Goal: Book appointment/travel/reservation

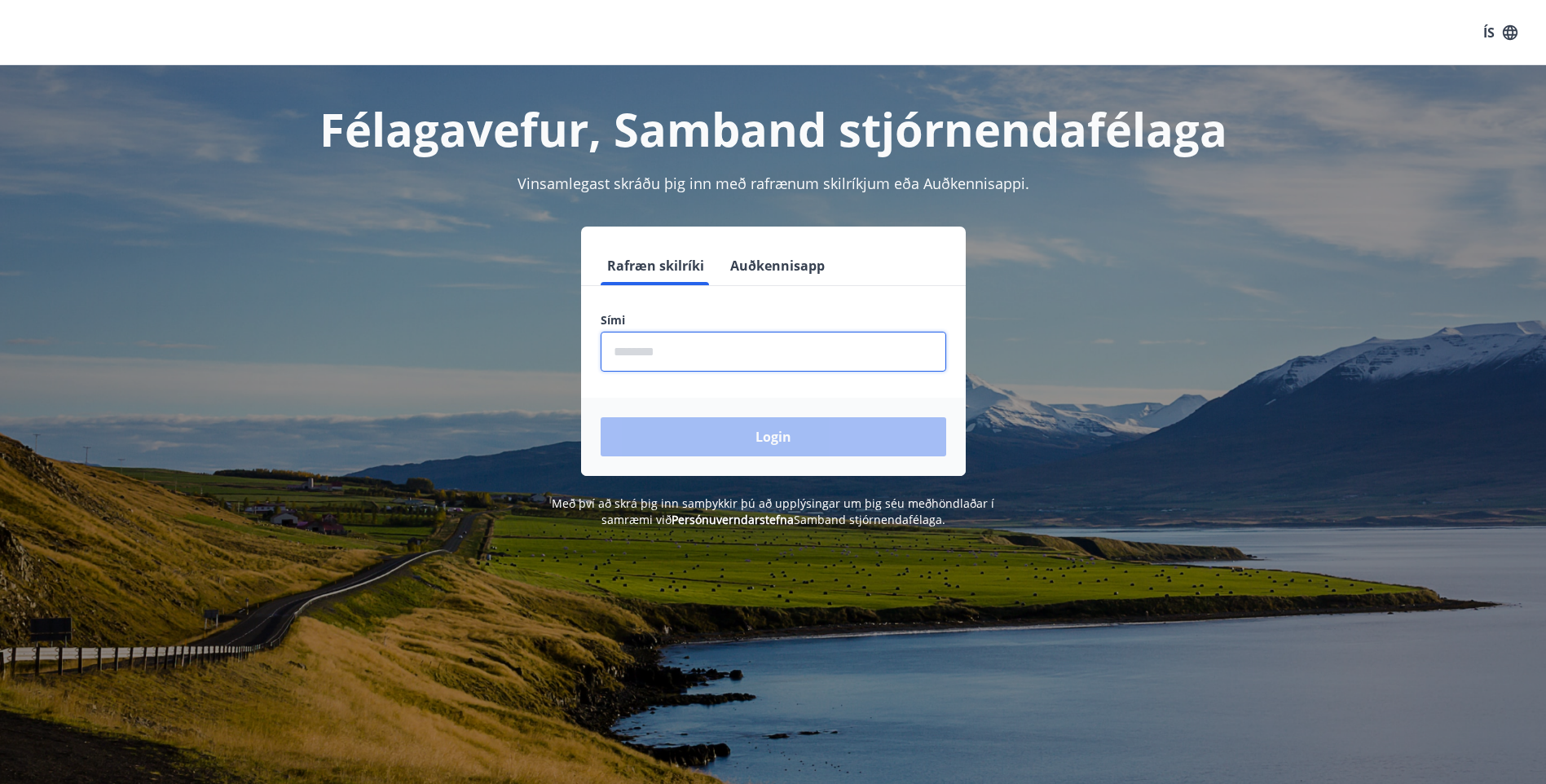
click at [620, 347] on input "phone" at bounding box center [773, 352] width 345 height 40
type input "********"
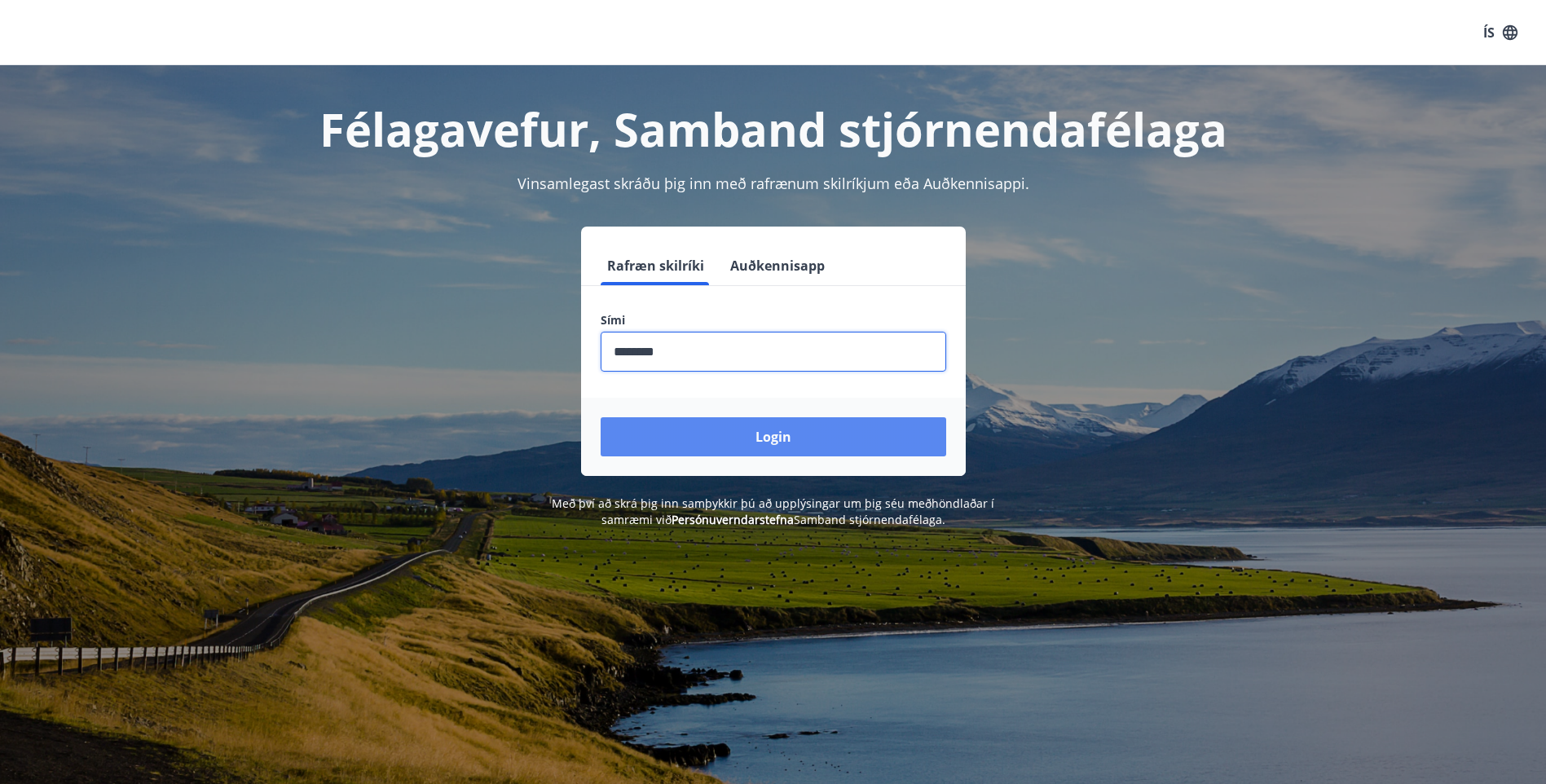
click at [779, 438] on button "Login" at bounding box center [773, 436] width 345 height 39
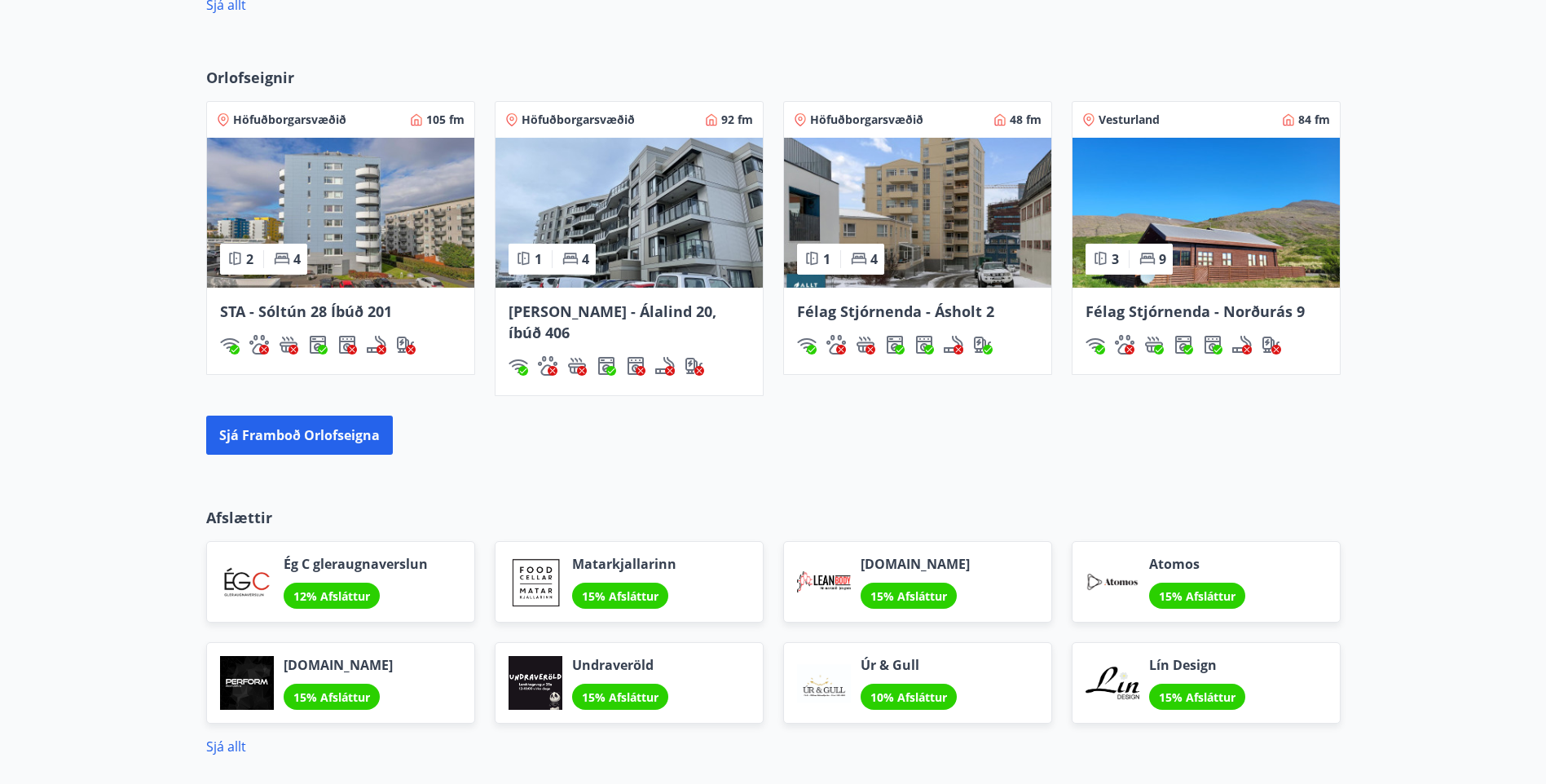
scroll to position [1293, 0]
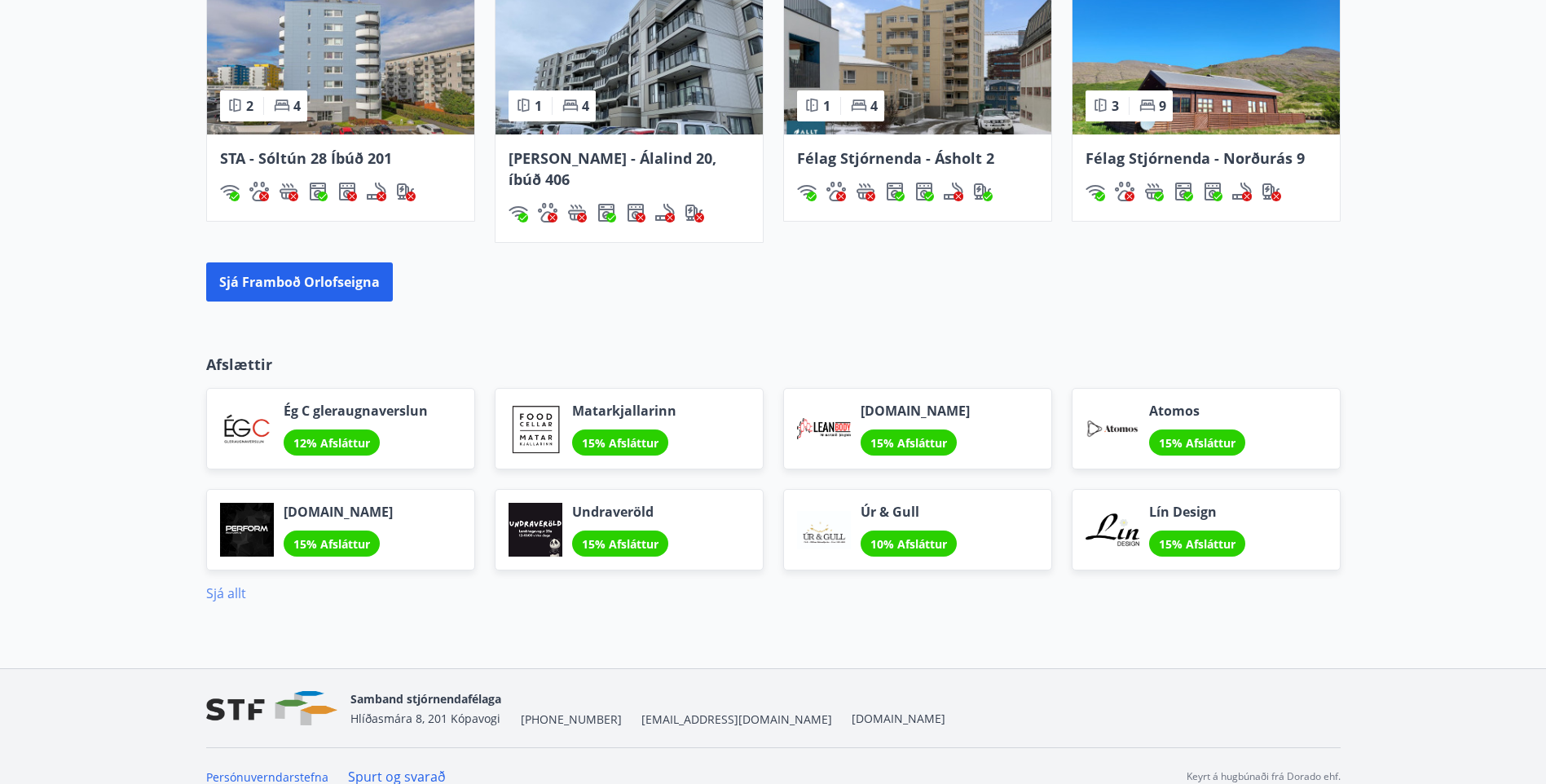
click at [218, 584] on link "Sjá allt" at bounding box center [226, 592] width 40 height 18
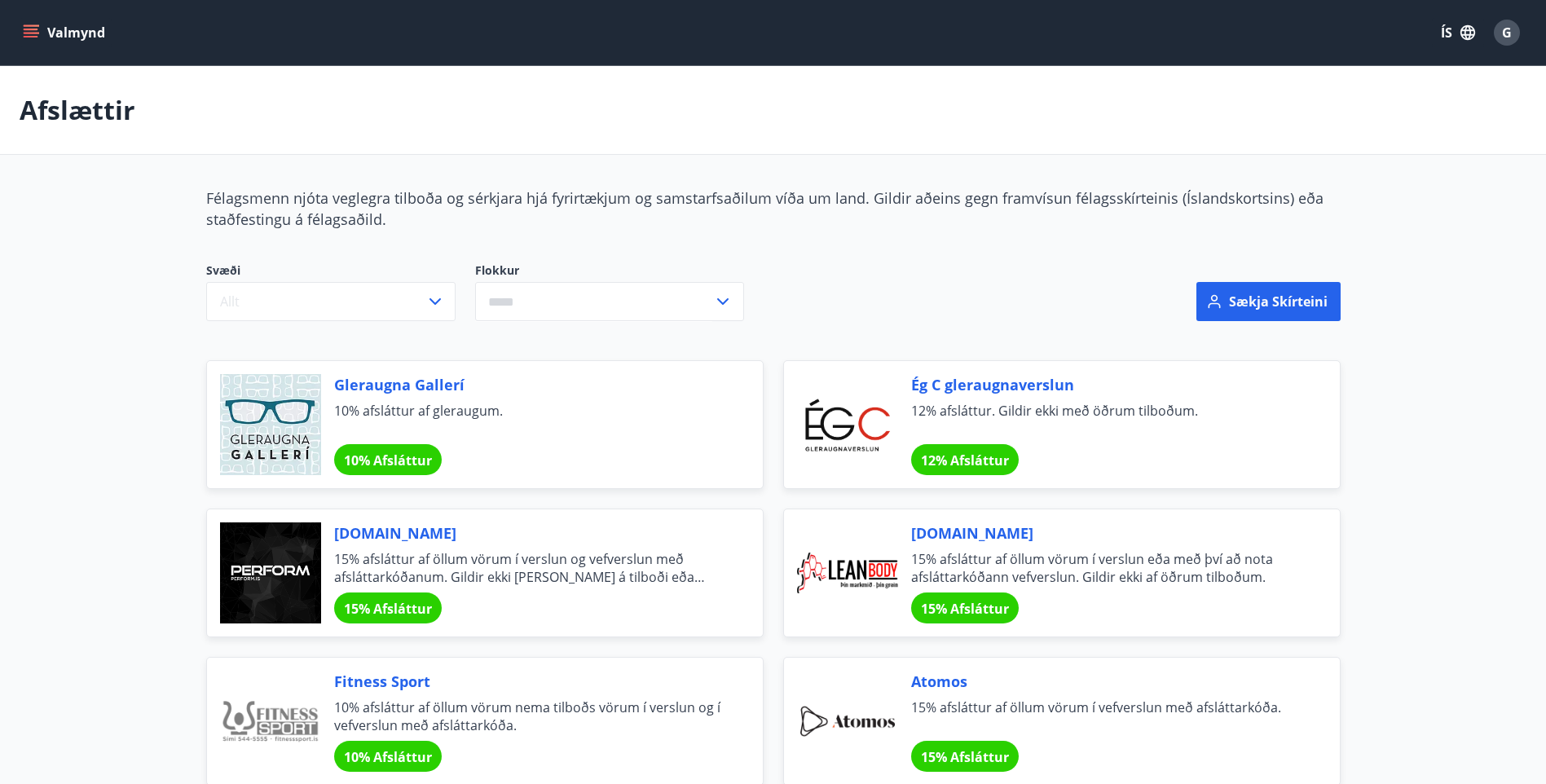
click at [31, 31] on icon "menu" at bounding box center [31, 32] width 16 height 16
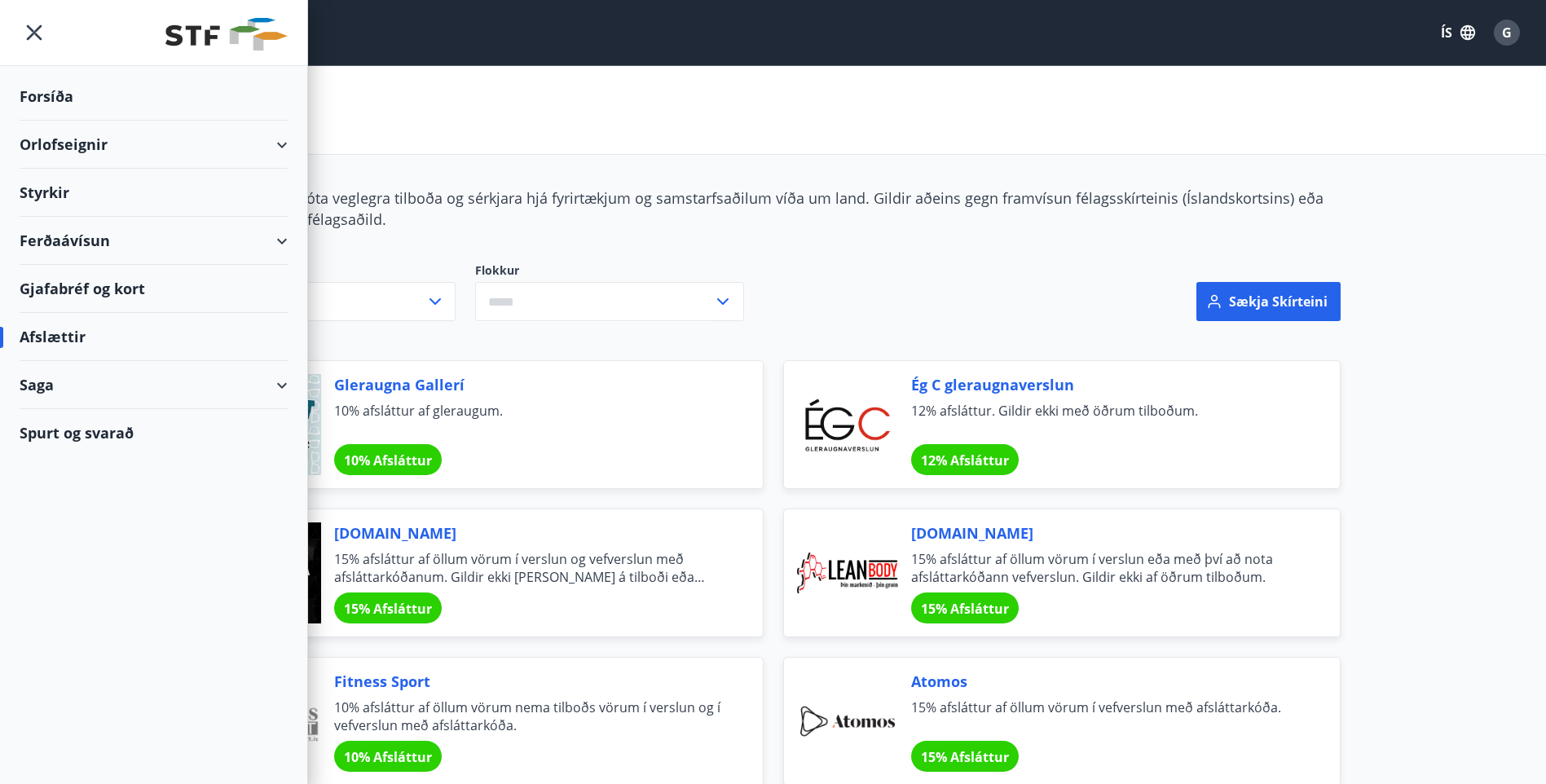
click at [53, 146] on div "Orlofseignir" at bounding box center [153, 144] width 268 height 48
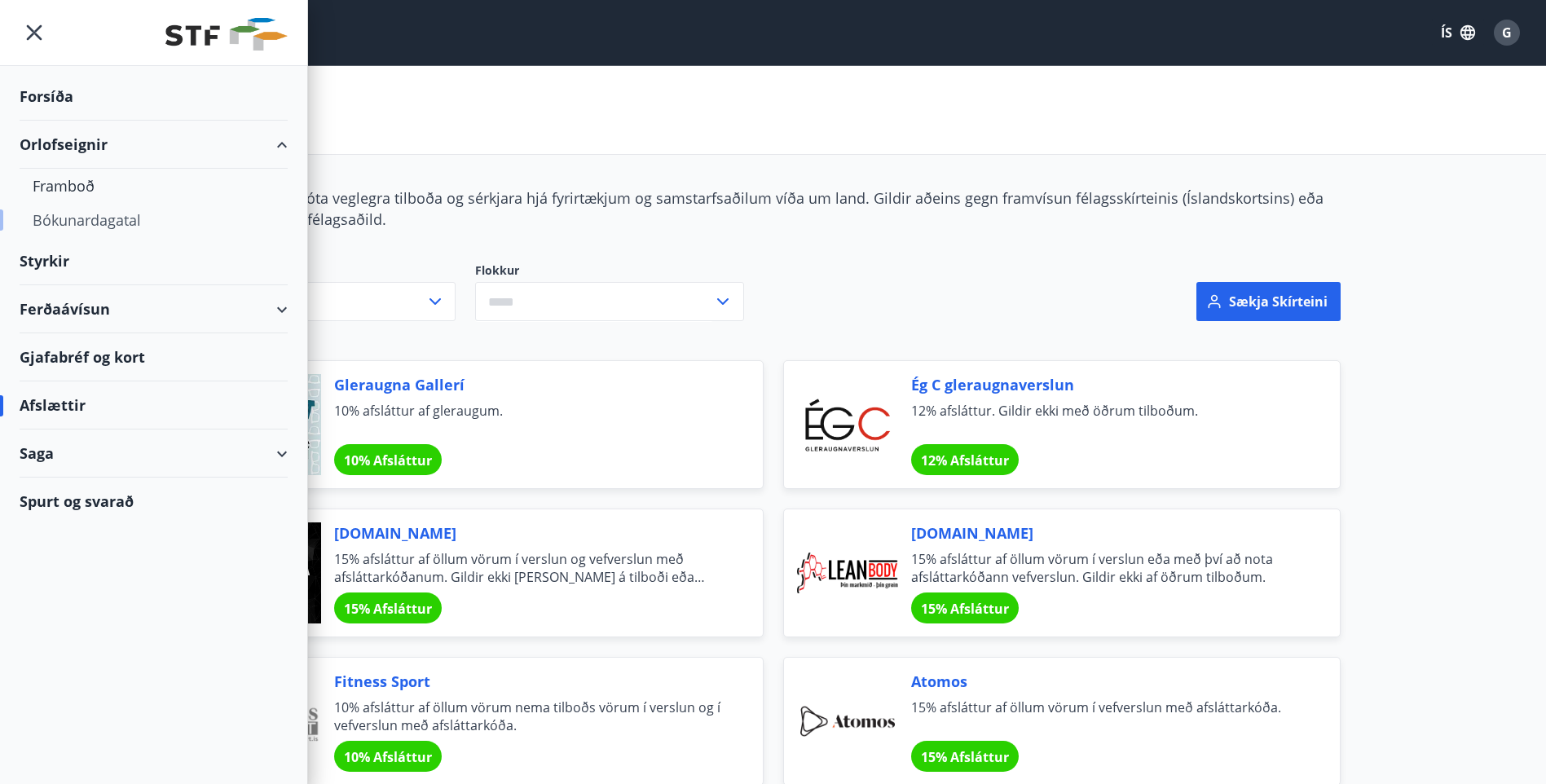
click at [56, 225] on div "Bókunardagatal" at bounding box center [154, 220] width 242 height 34
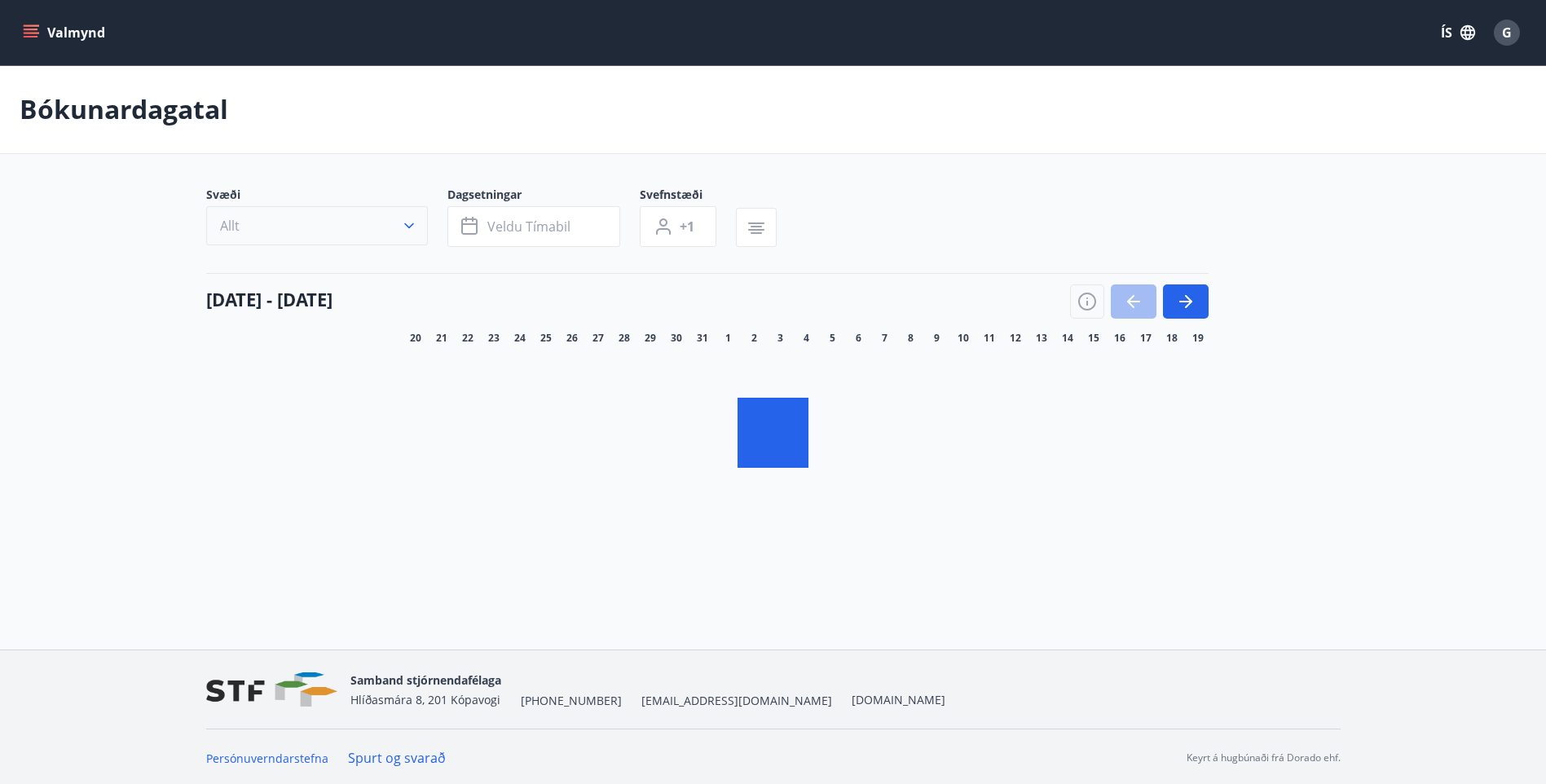
click at [407, 226] on icon "button" at bounding box center [408, 225] width 16 height 16
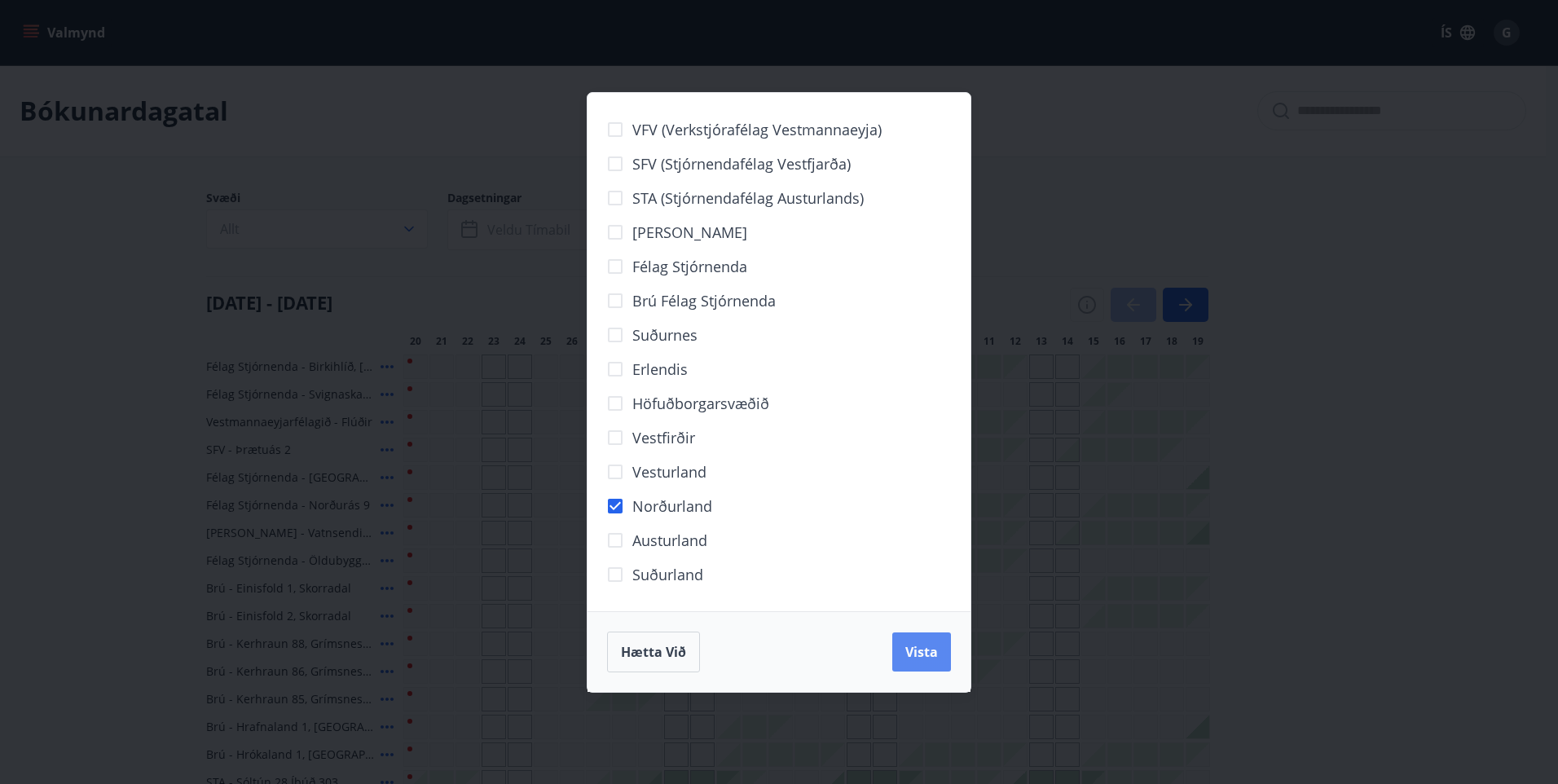
click at [926, 650] on span "Vista" at bounding box center [922, 651] width 32 height 18
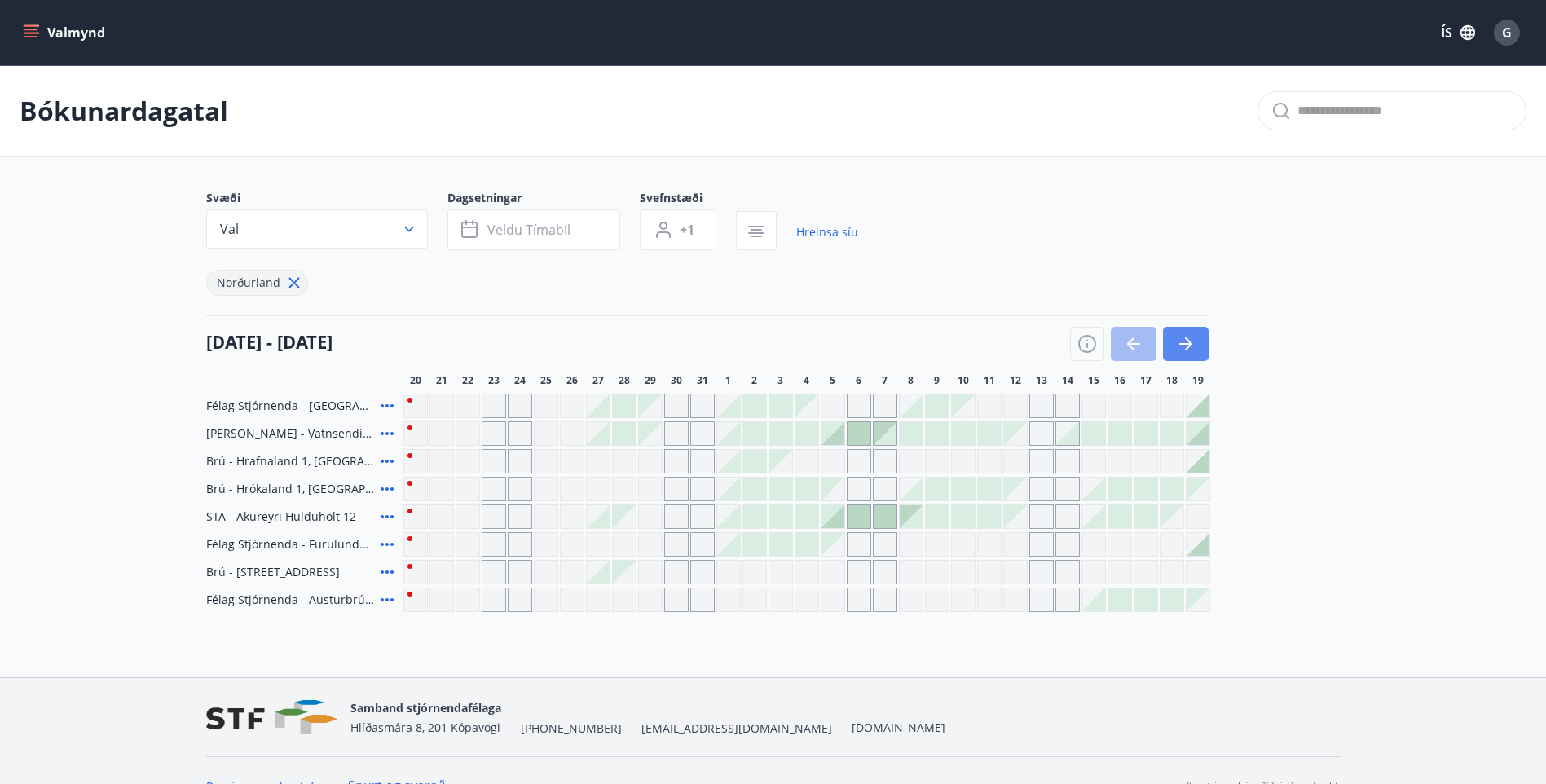
click at [1182, 347] on icon "button" at bounding box center [1185, 343] width 19 height 19
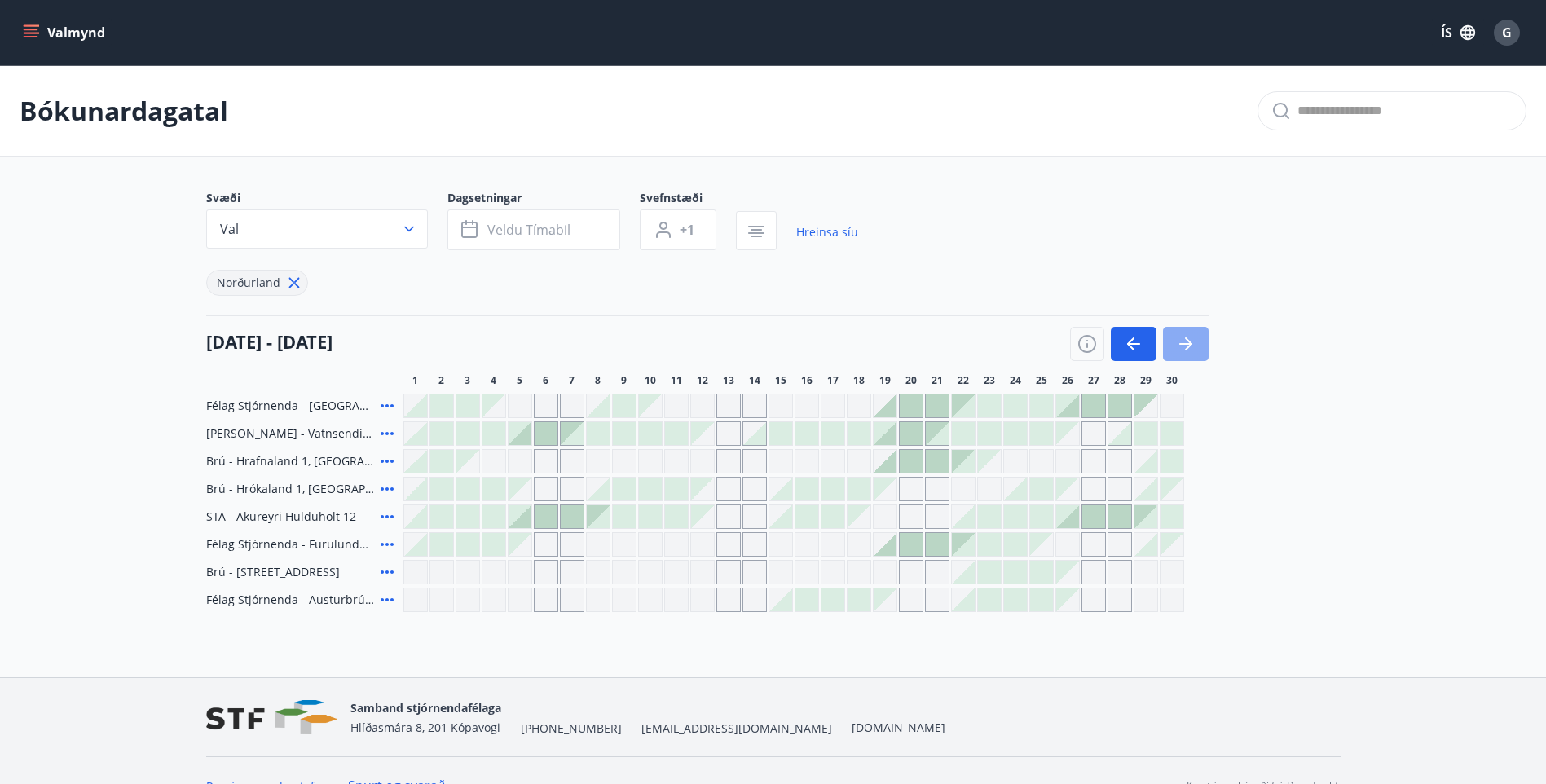
click at [1182, 347] on icon "button" at bounding box center [1185, 343] width 19 height 19
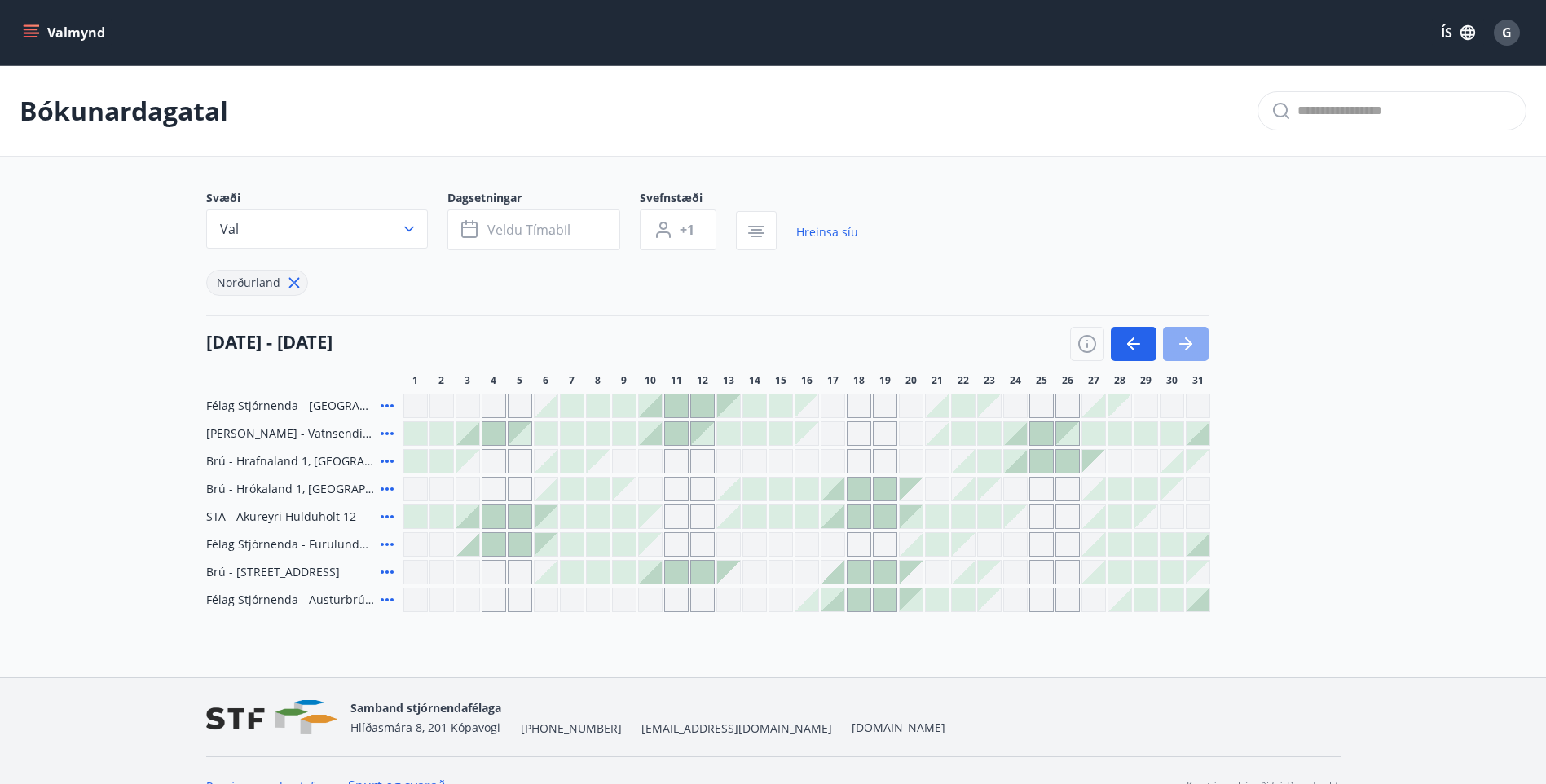
click at [1182, 347] on icon "button" at bounding box center [1185, 343] width 19 height 19
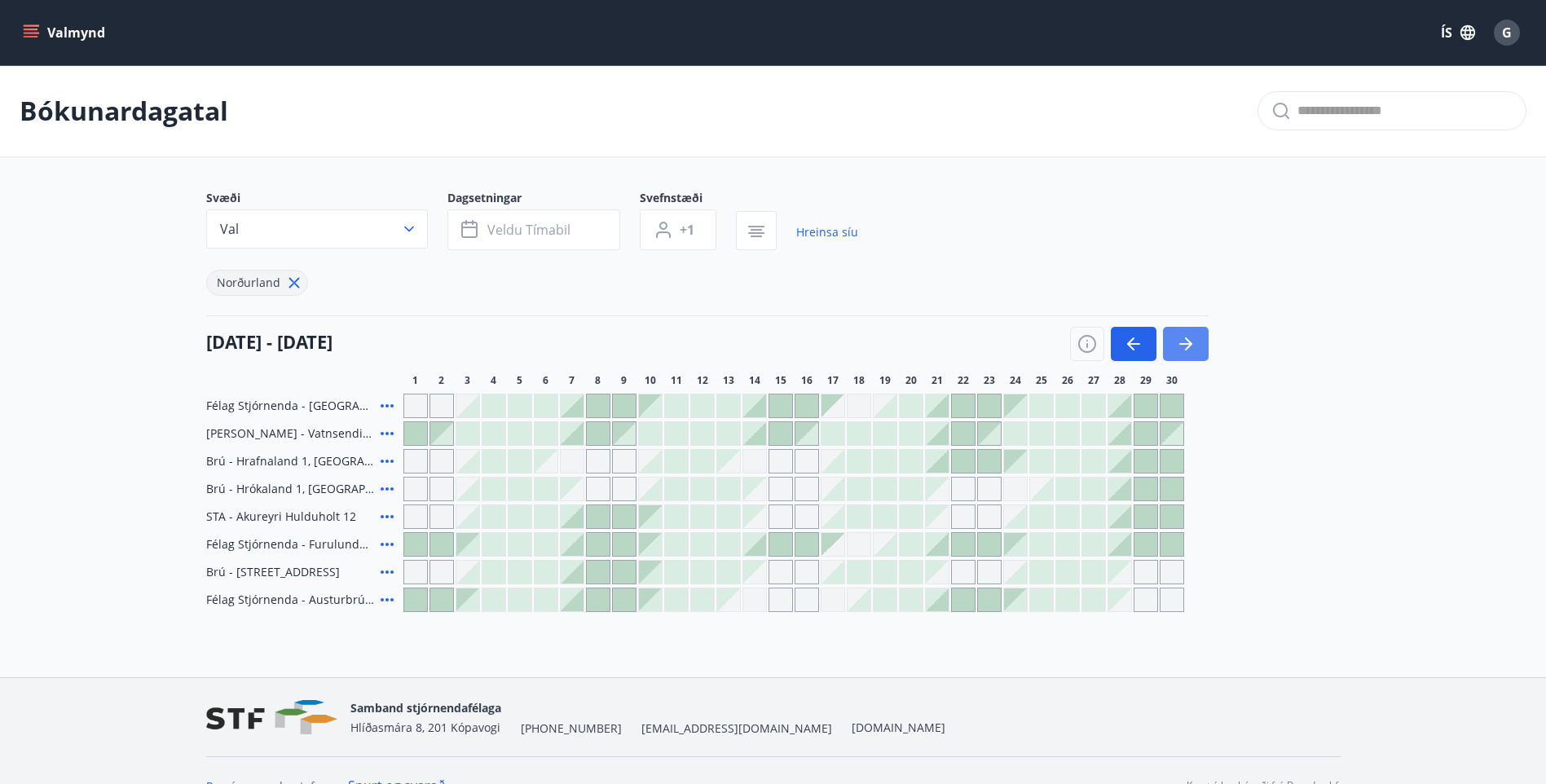
click at [1182, 347] on icon "button" at bounding box center [1185, 343] width 19 height 19
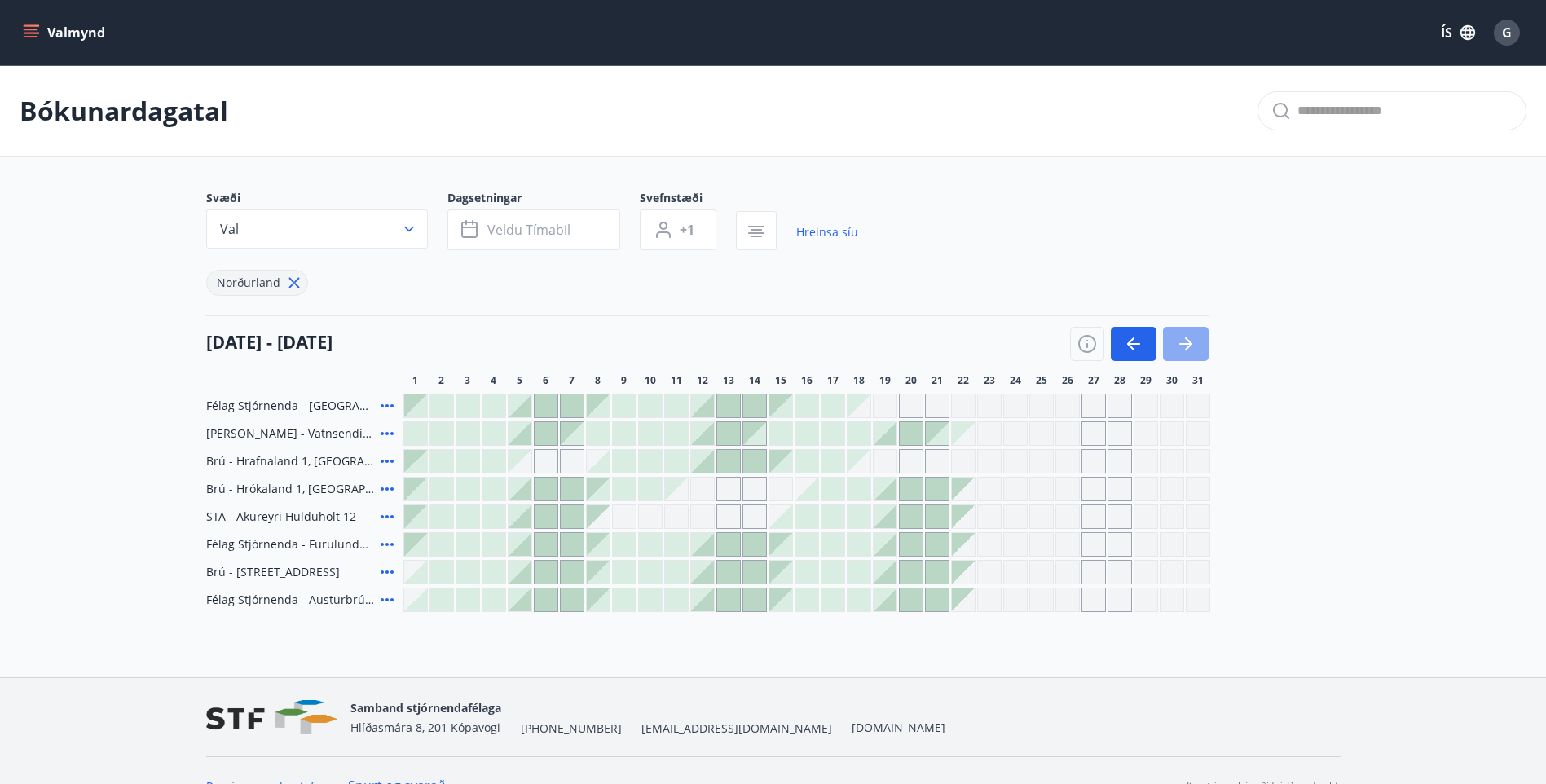
click at [1182, 347] on icon "button" at bounding box center [1185, 343] width 19 height 19
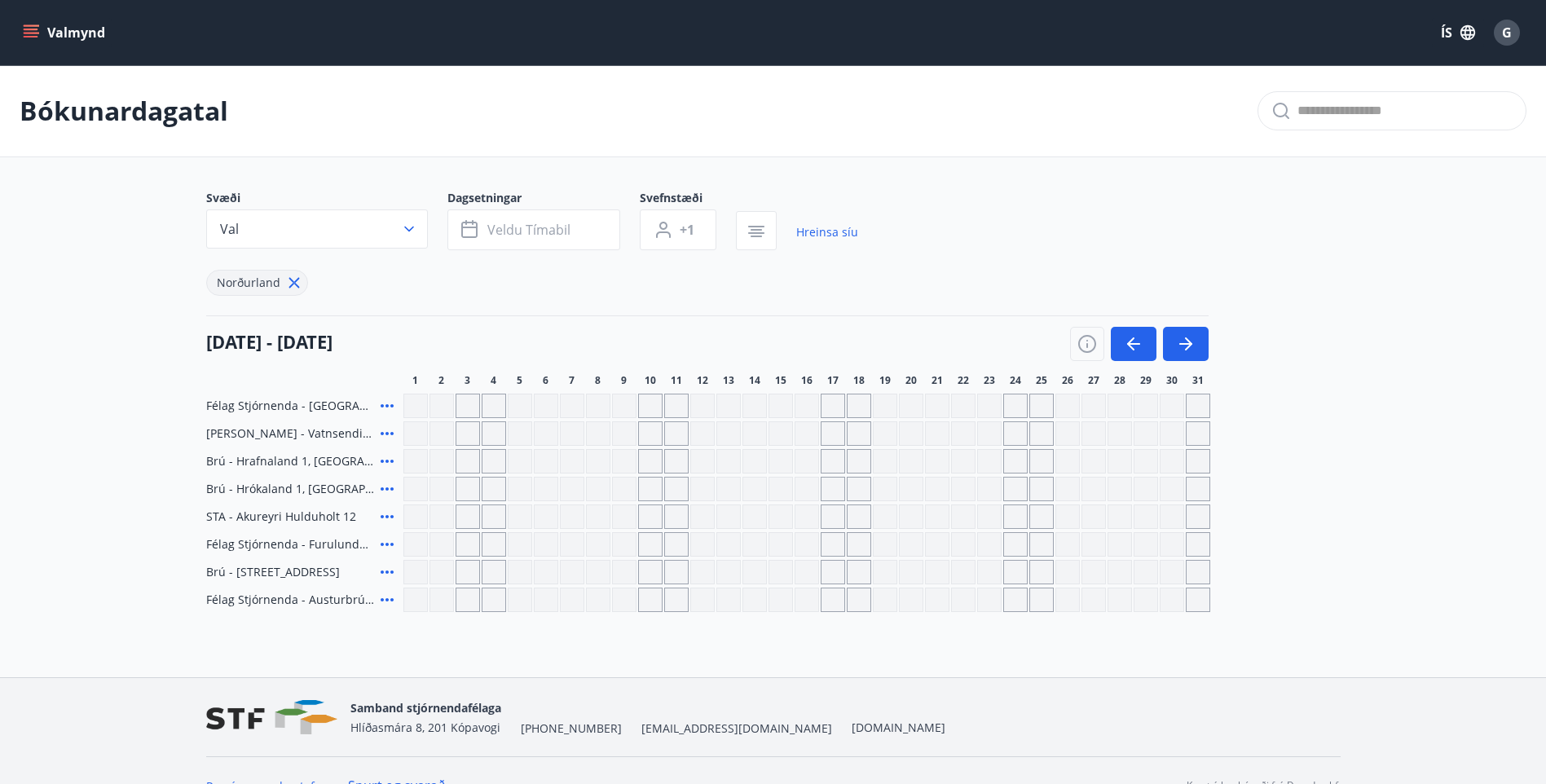
drag, startPoint x: 520, startPoint y: 408, endPoint x: 1040, endPoint y: 361, distance: 522.1
click at [522, 408] on div "Gráir dagar eru ekki bókanlegir" at bounding box center [520, 406] width 25 height 25
click at [1126, 342] on icon "button" at bounding box center [1134, 343] width 19 height 19
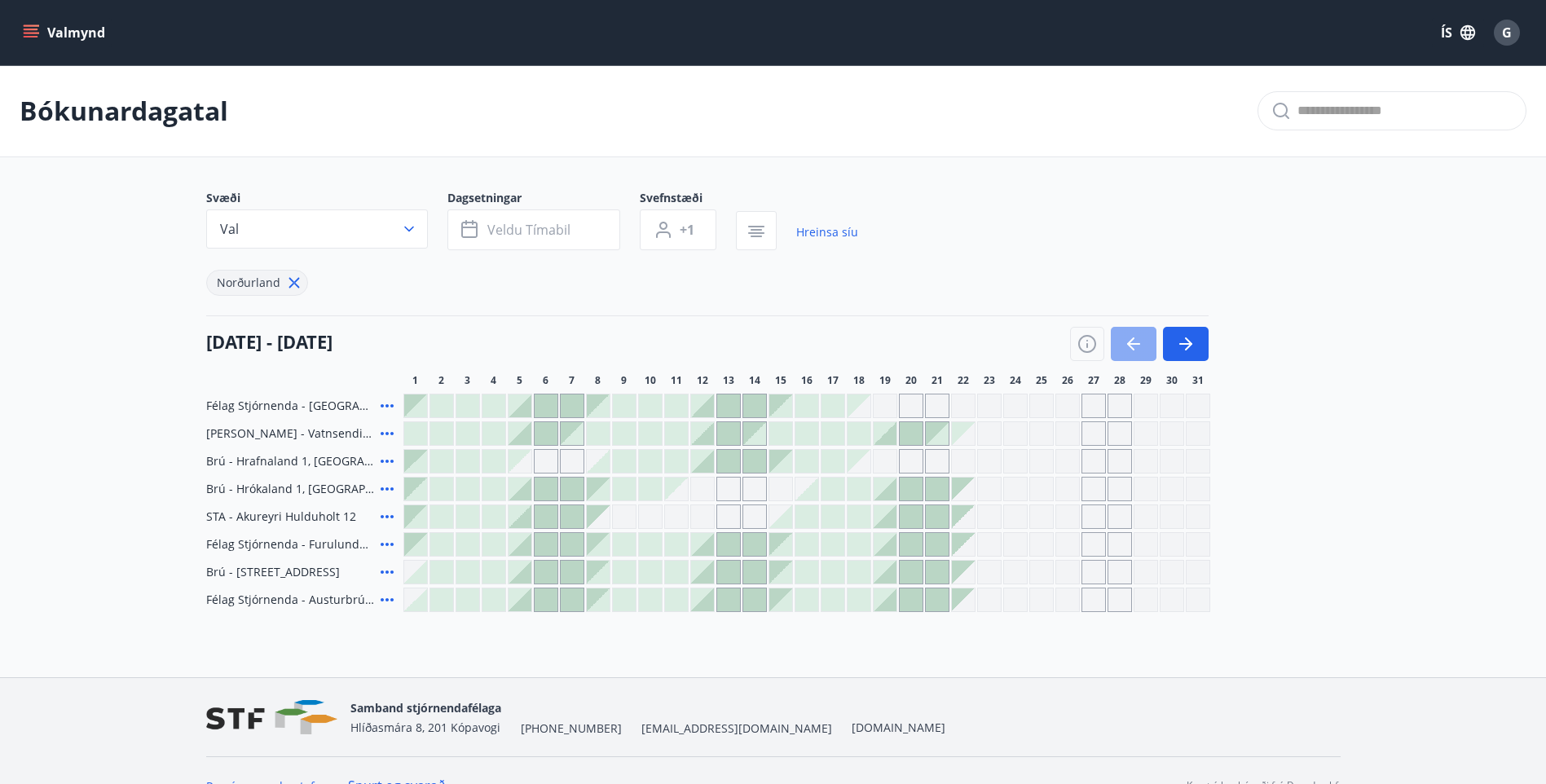
click at [1126, 342] on icon "button" at bounding box center [1134, 343] width 19 height 19
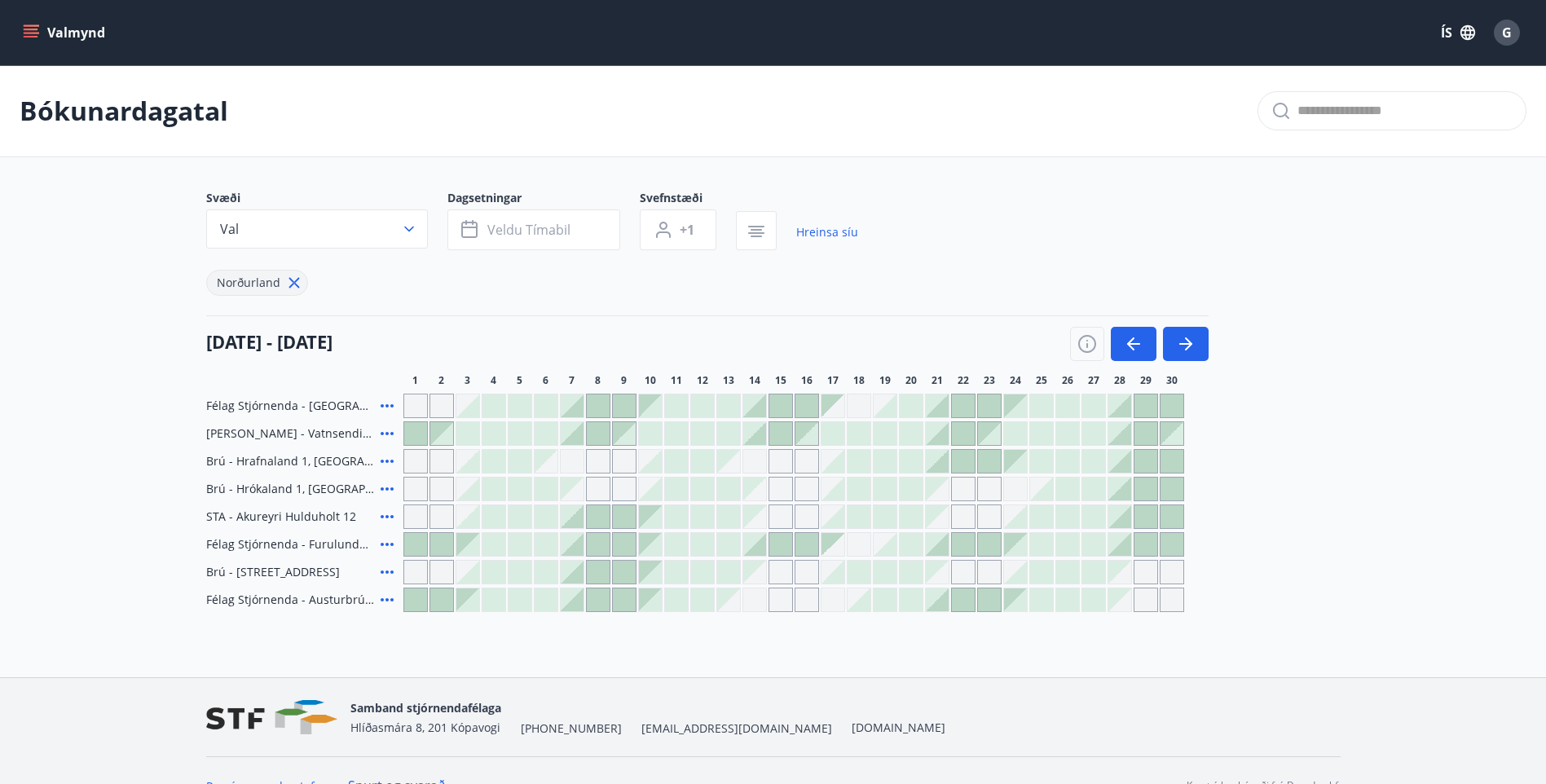
click at [386, 486] on icon at bounding box center [386, 488] width 19 height 19
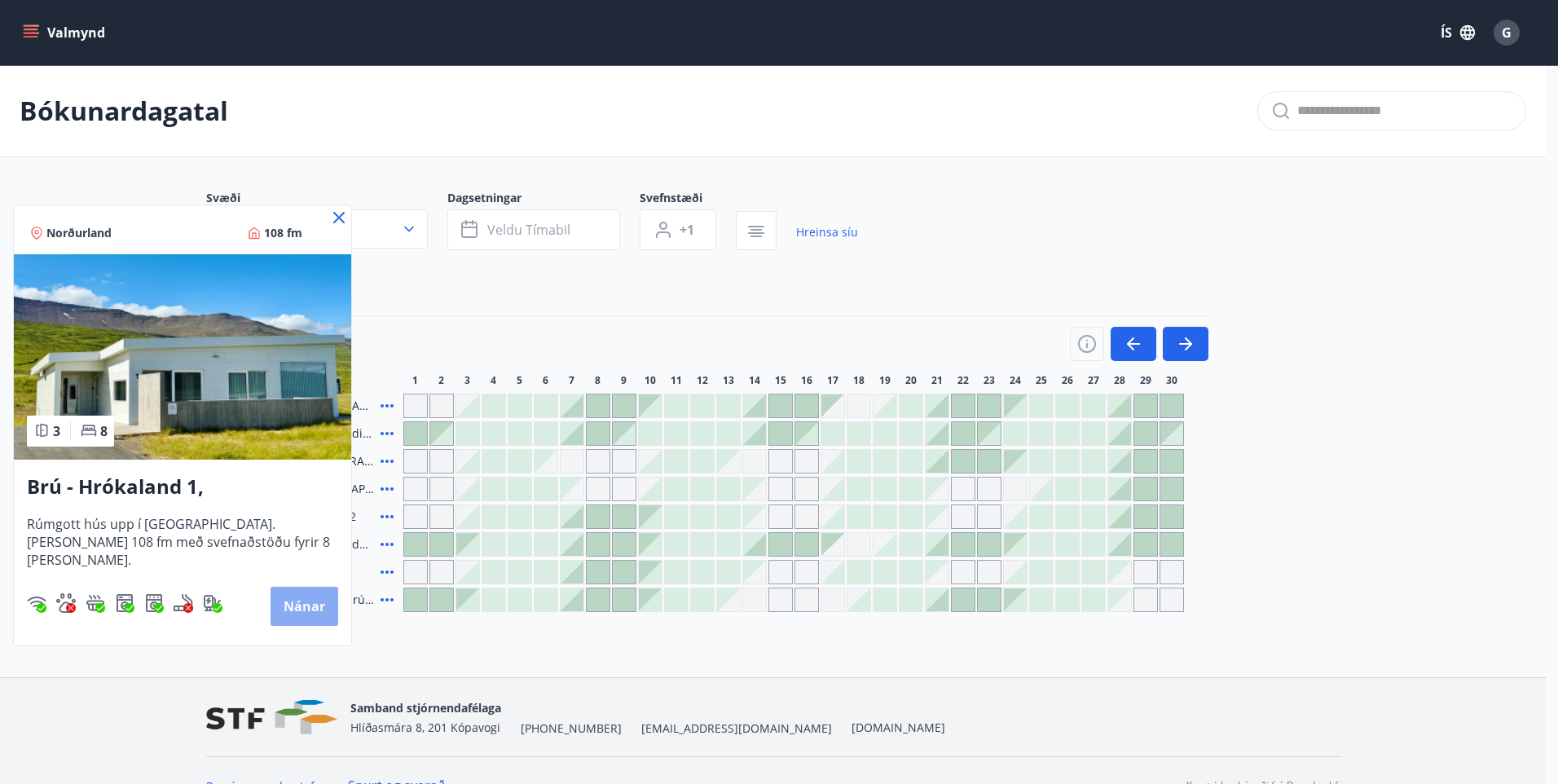
click at [287, 606] on button "Nánar" at bounding box center [304, 606] width 68 height 39
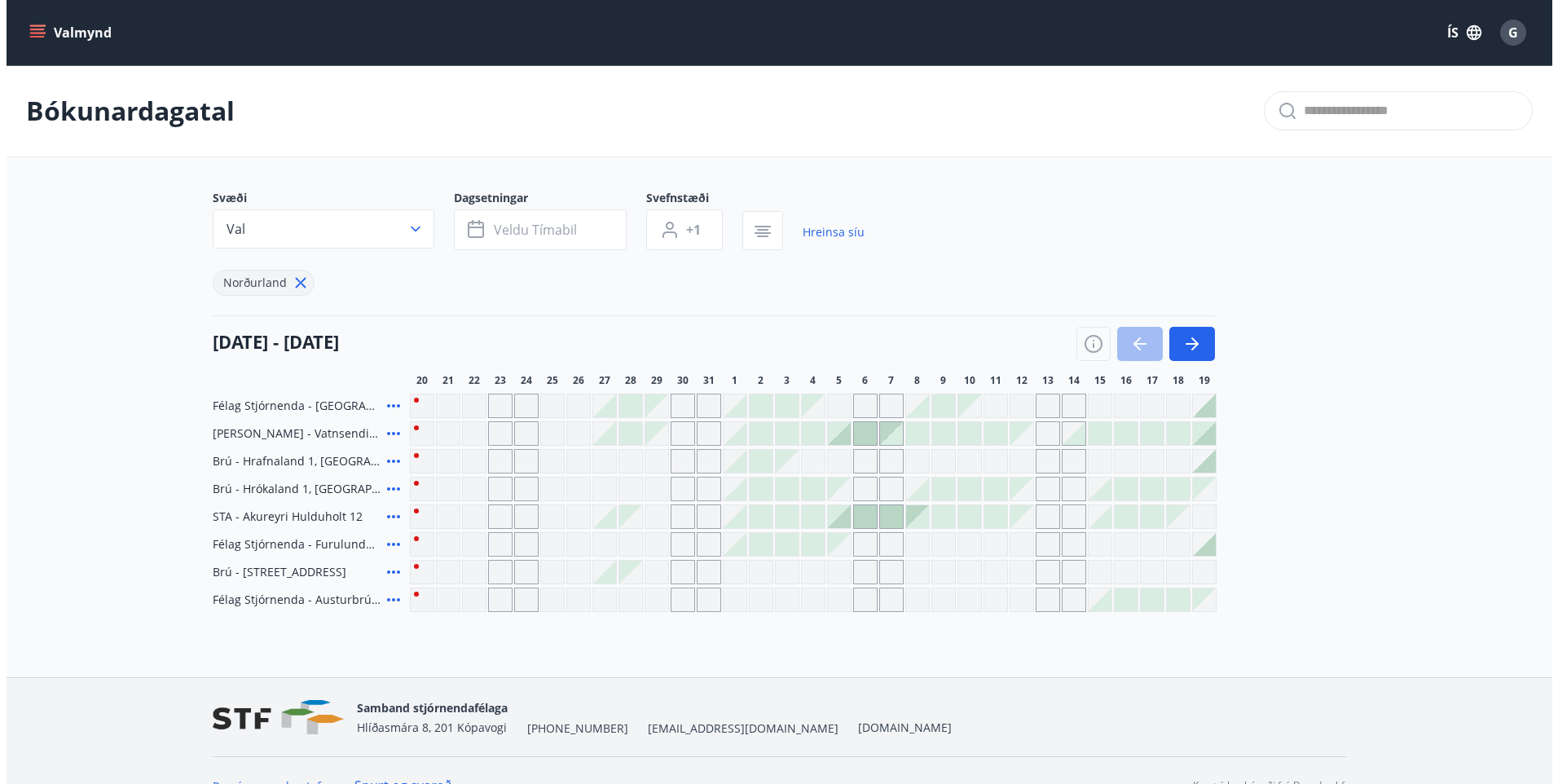
scroll to position [31, 0]
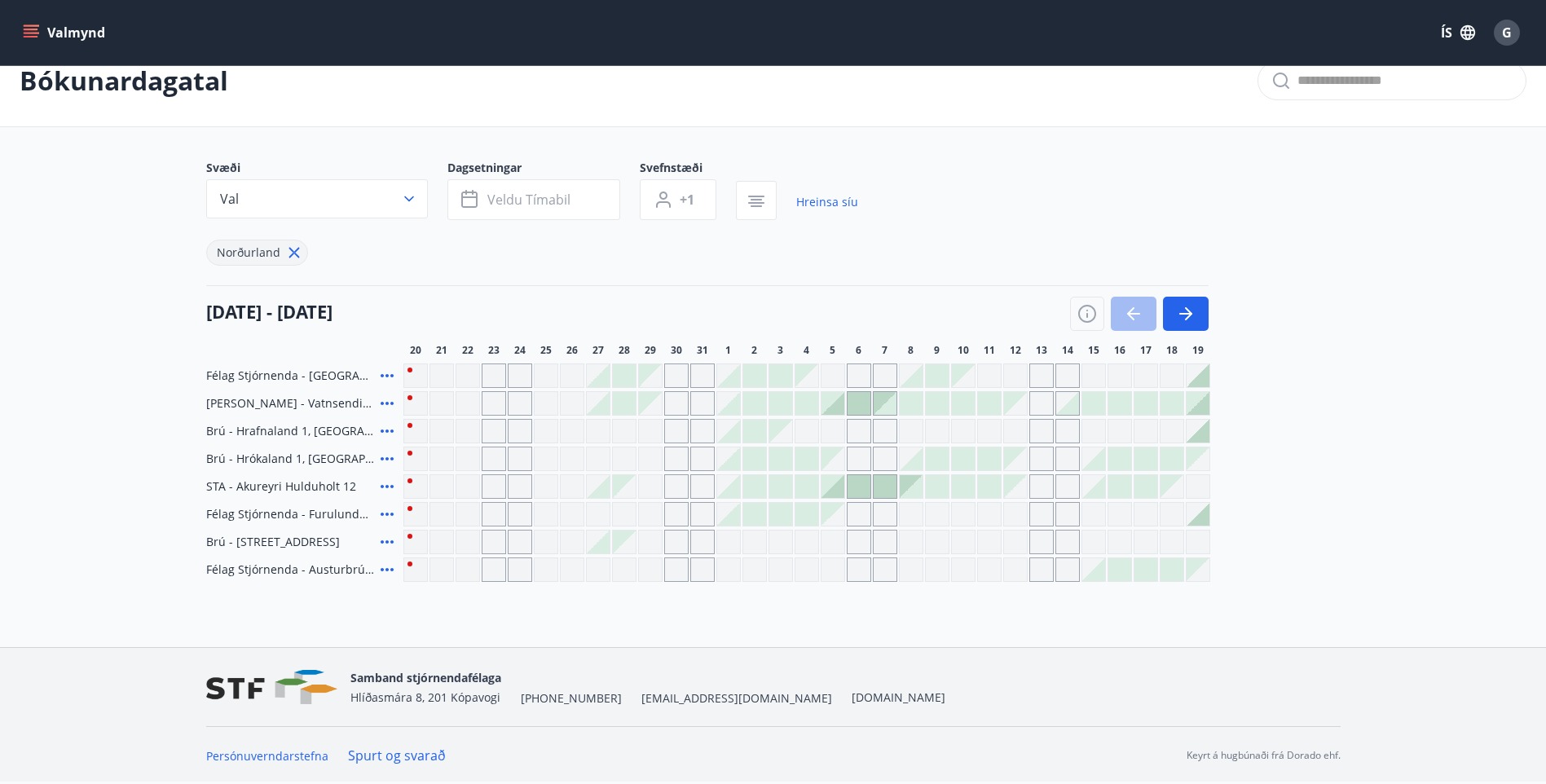
click at [385, 427] on icon at bounding box center [386, 431] width 19 height 19
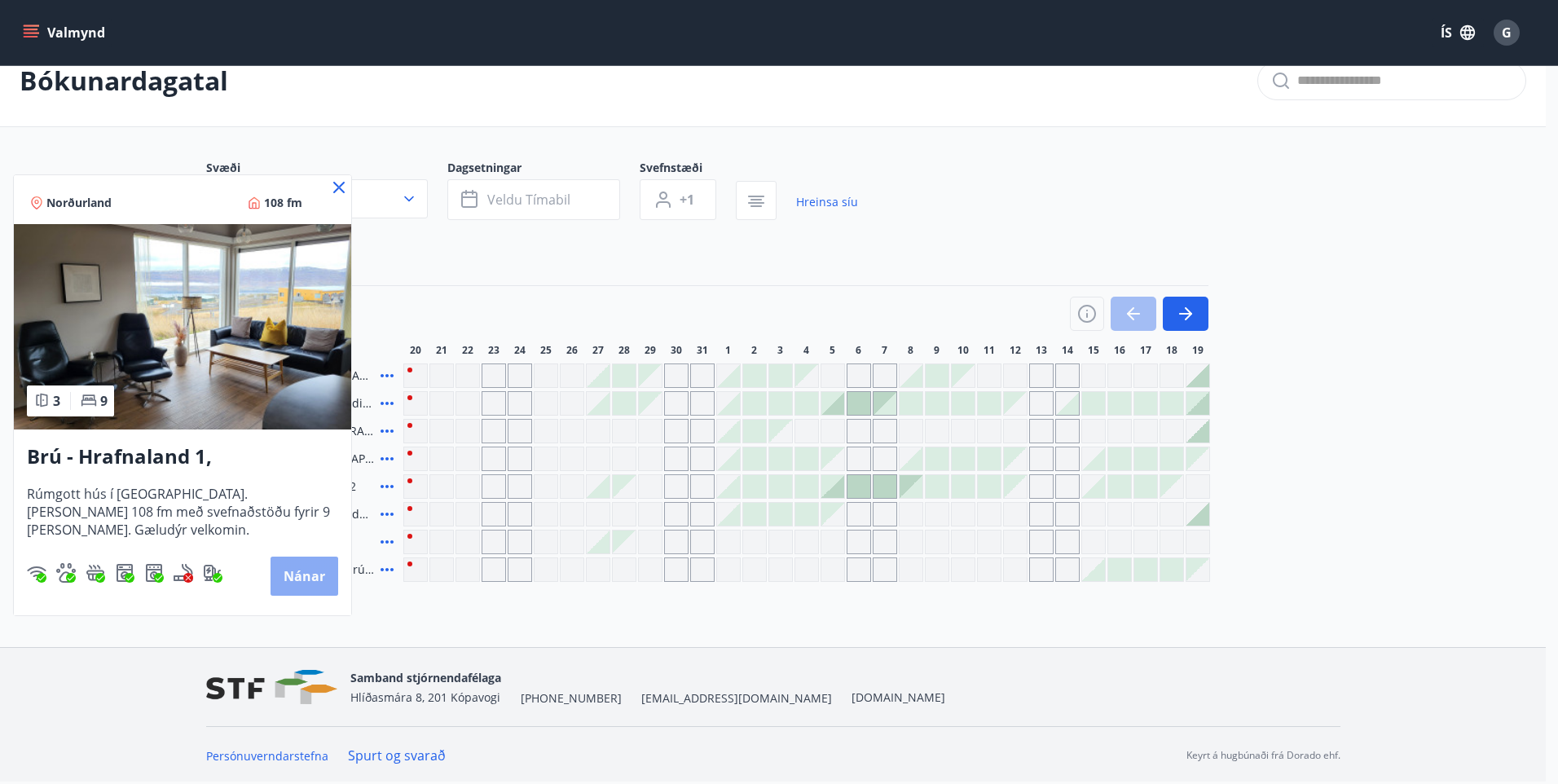
click at [310, 579] on button "Nánar" at bounding box center [304, 575] width 68 height 39
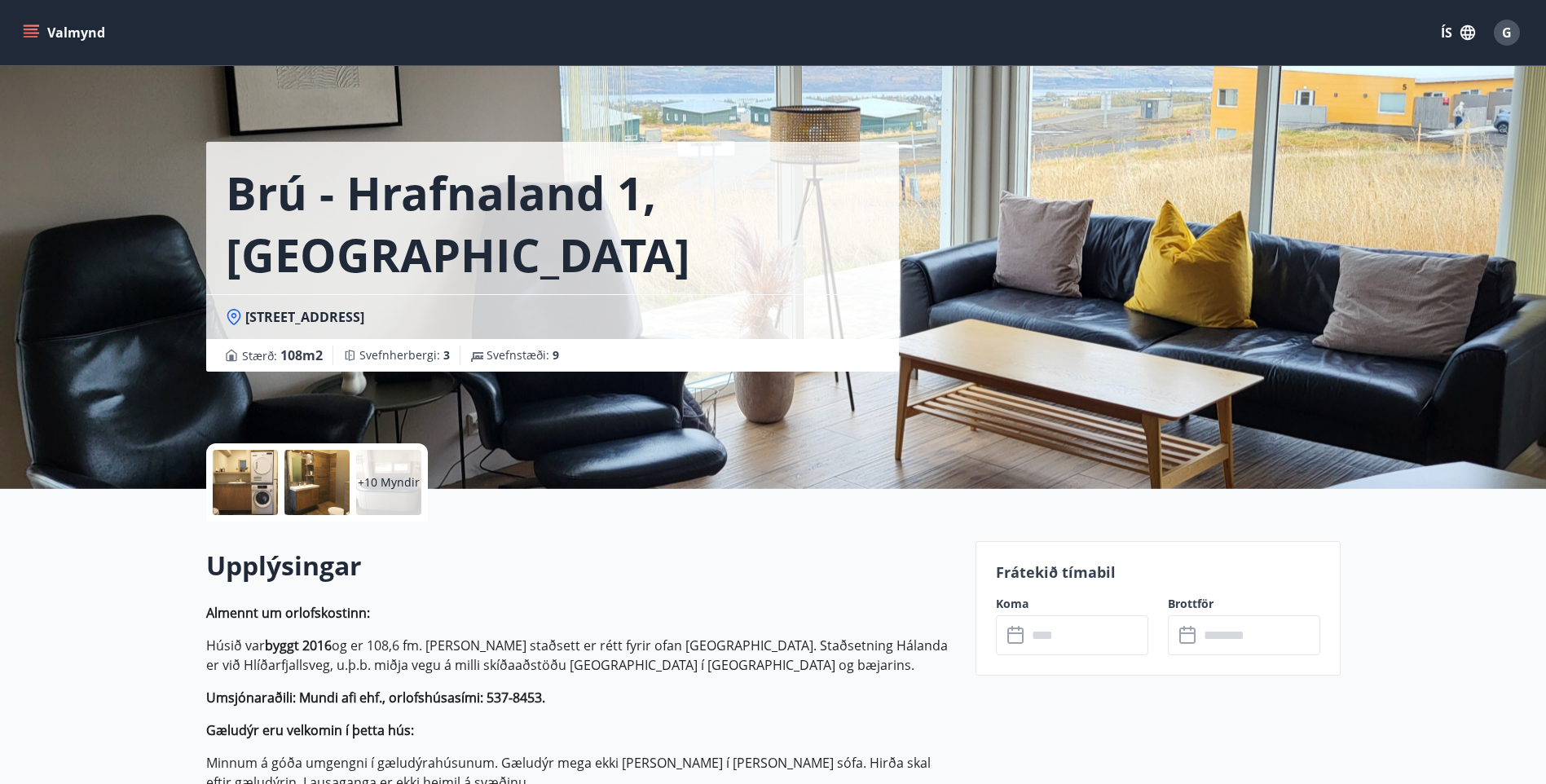
click at [234, 477] on div at bounding box center [245, 482] width 65 height 65
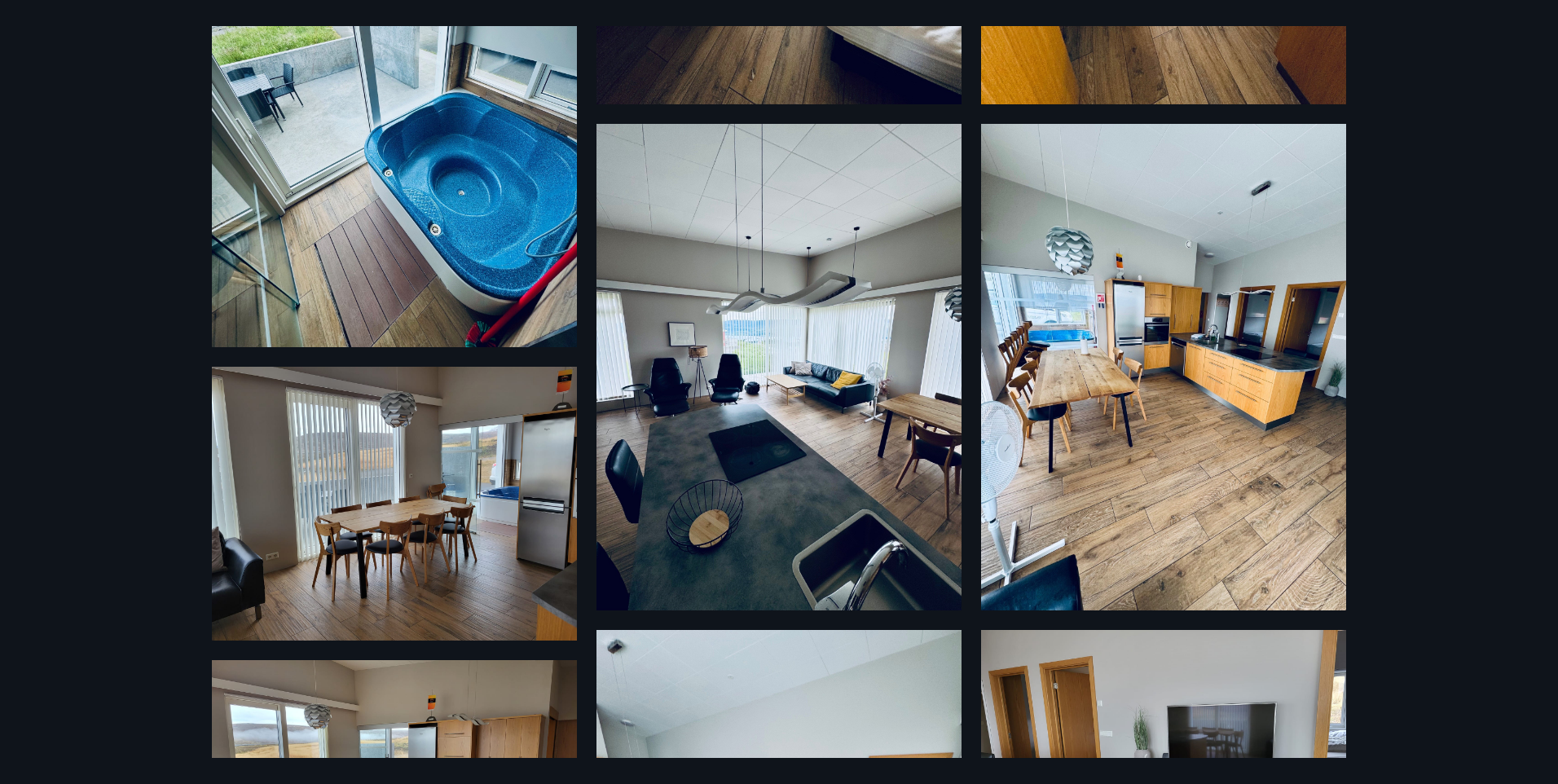
scroll to position [709, 0]
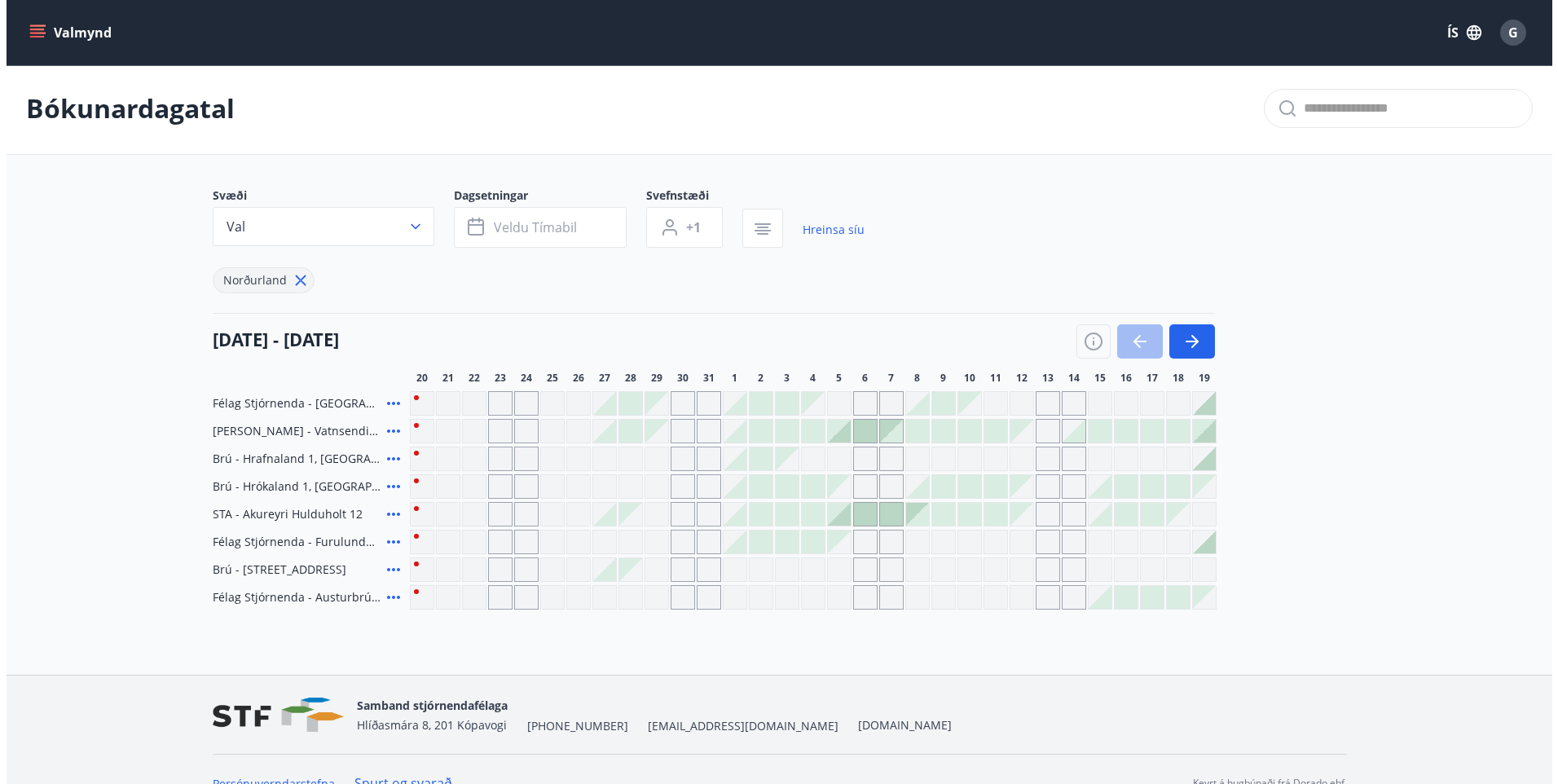
scroll to position [31, 0]
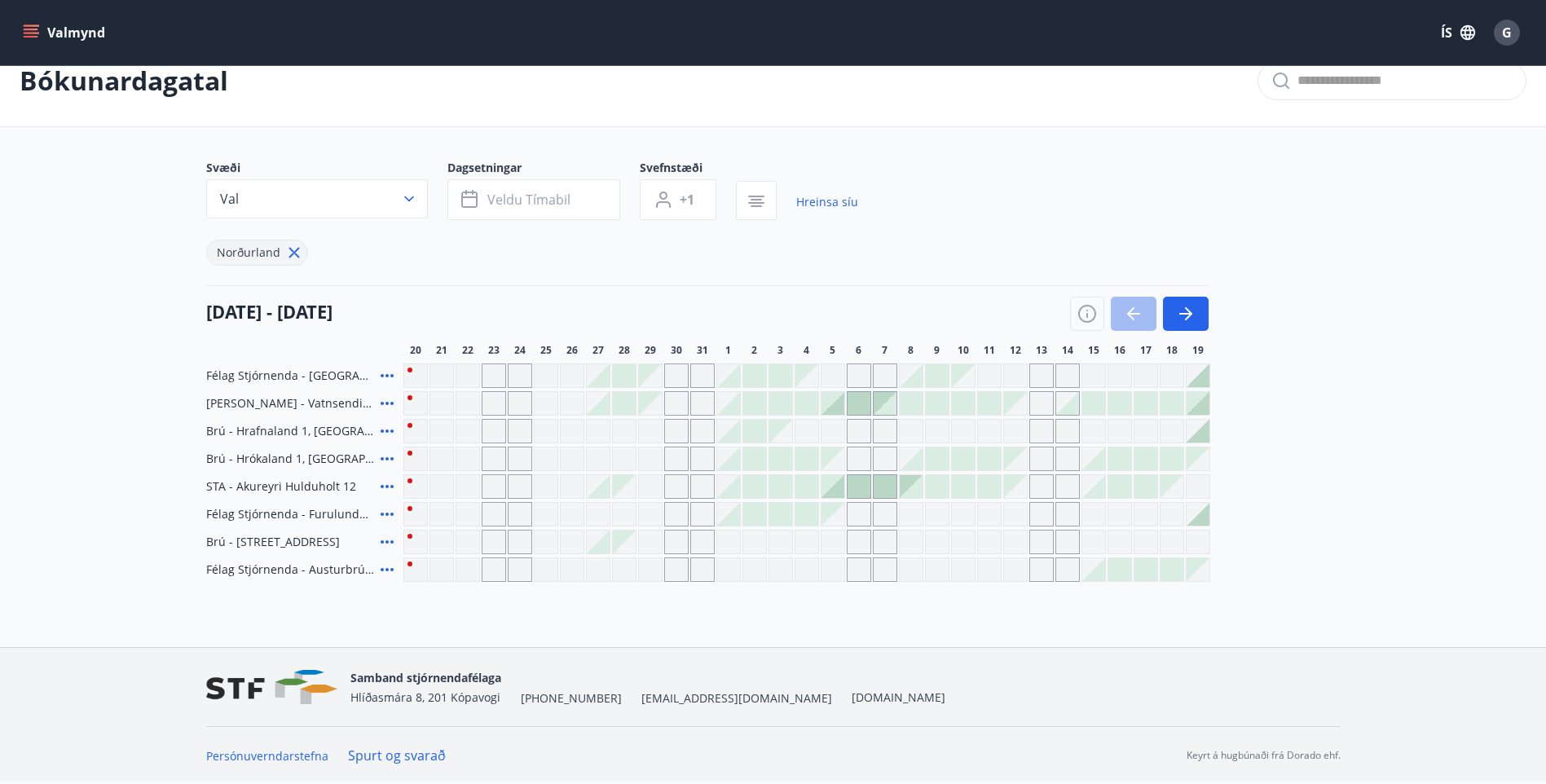
click at [386, 543] on icon at bounding box center [387, 541] width 13 height 3
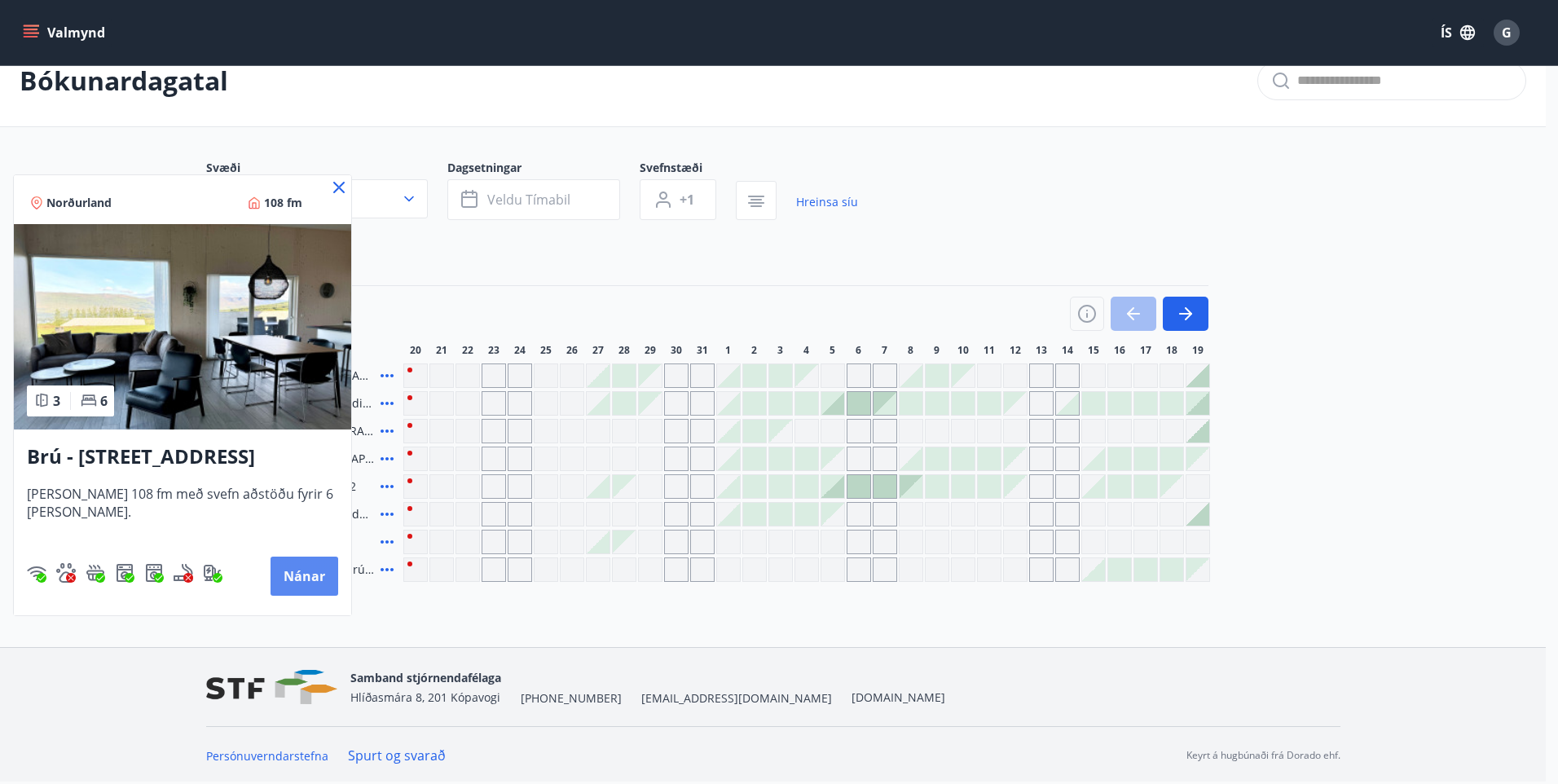
click at [299, 583] on button "Nánar" at bounding box center [304, 575] width 68 height 39
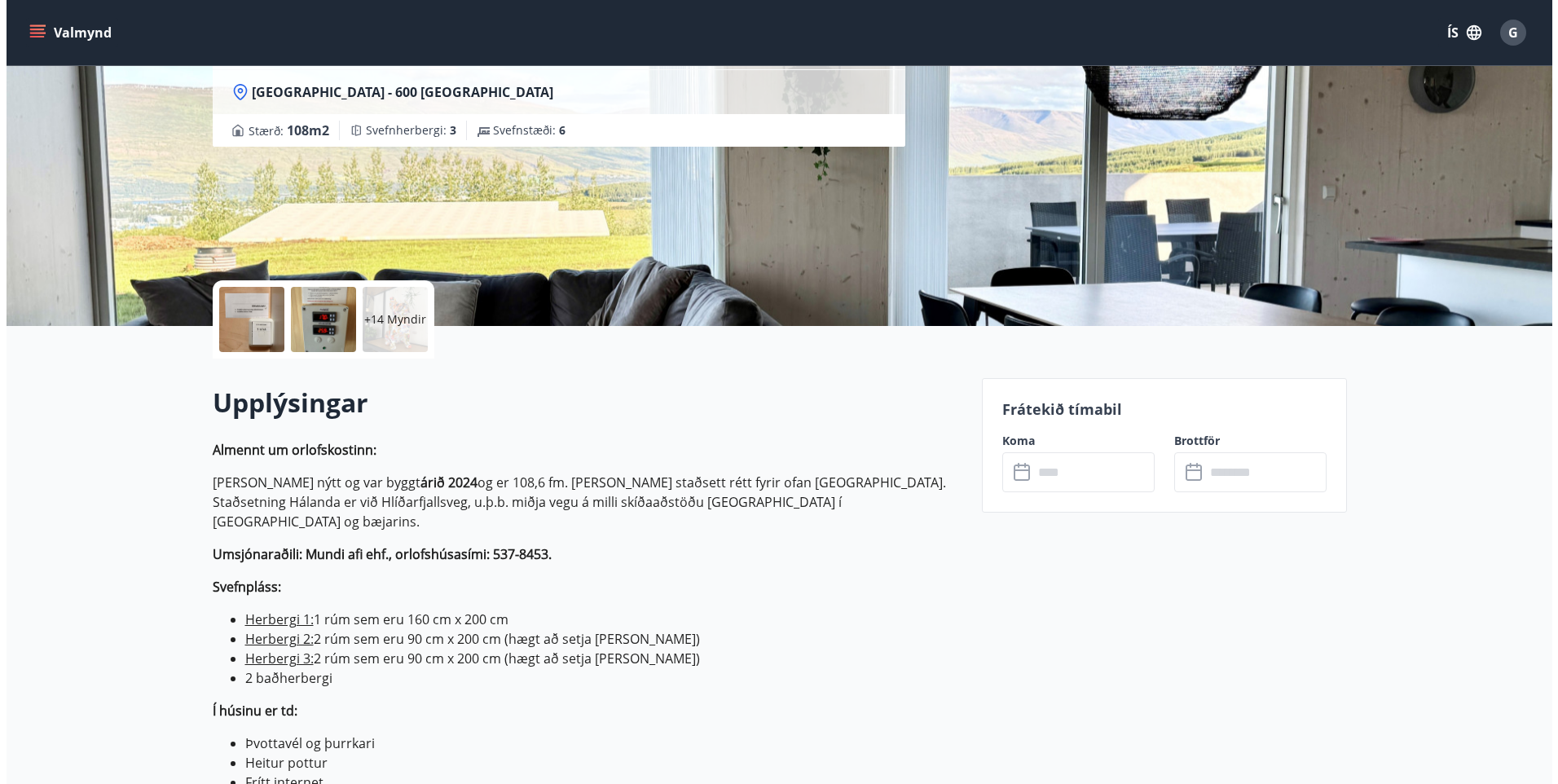
scroll to position [244, 0]
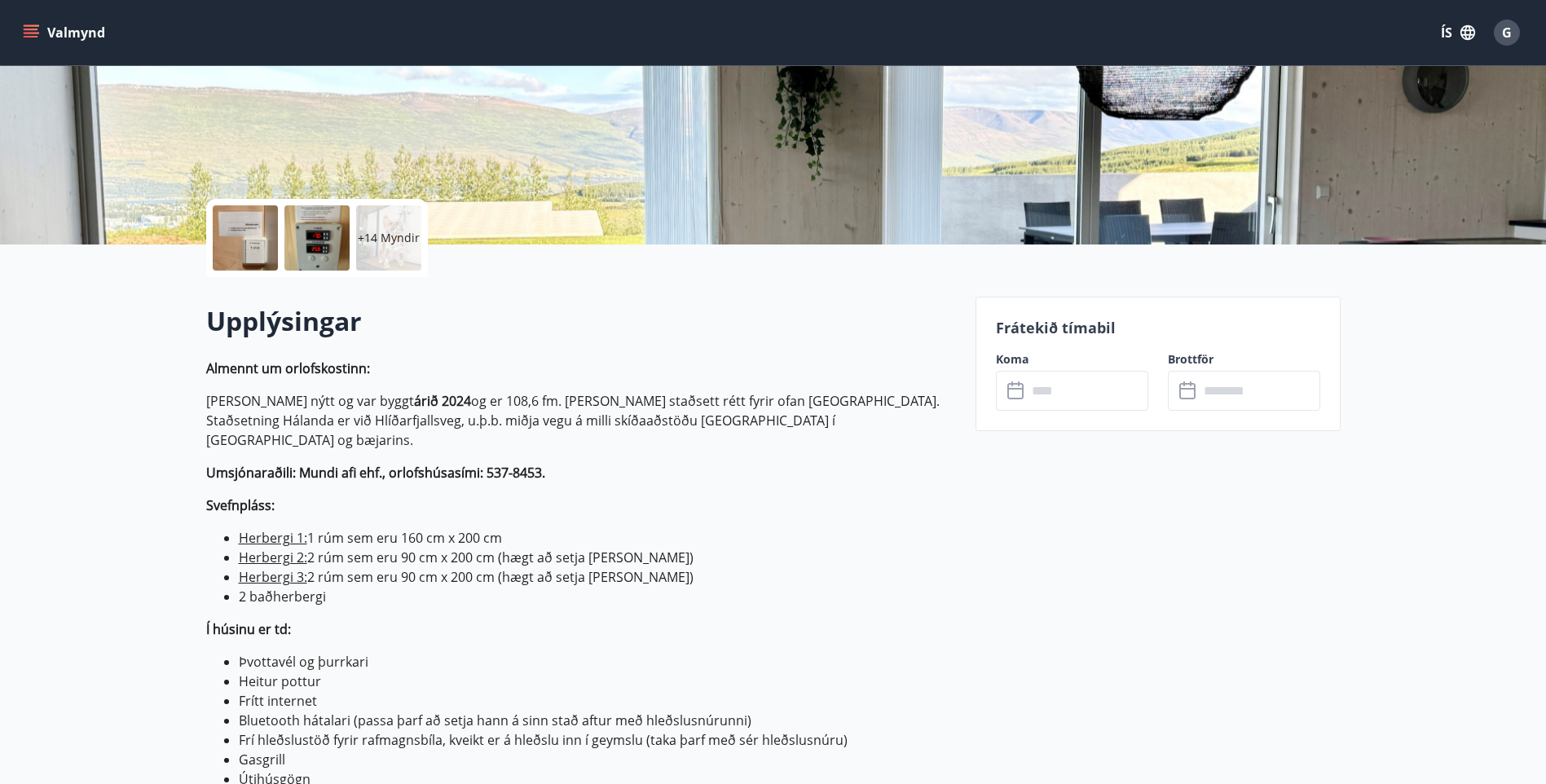
click at [238, 243] on div at bounding box center [245, 237] width 65 height 65
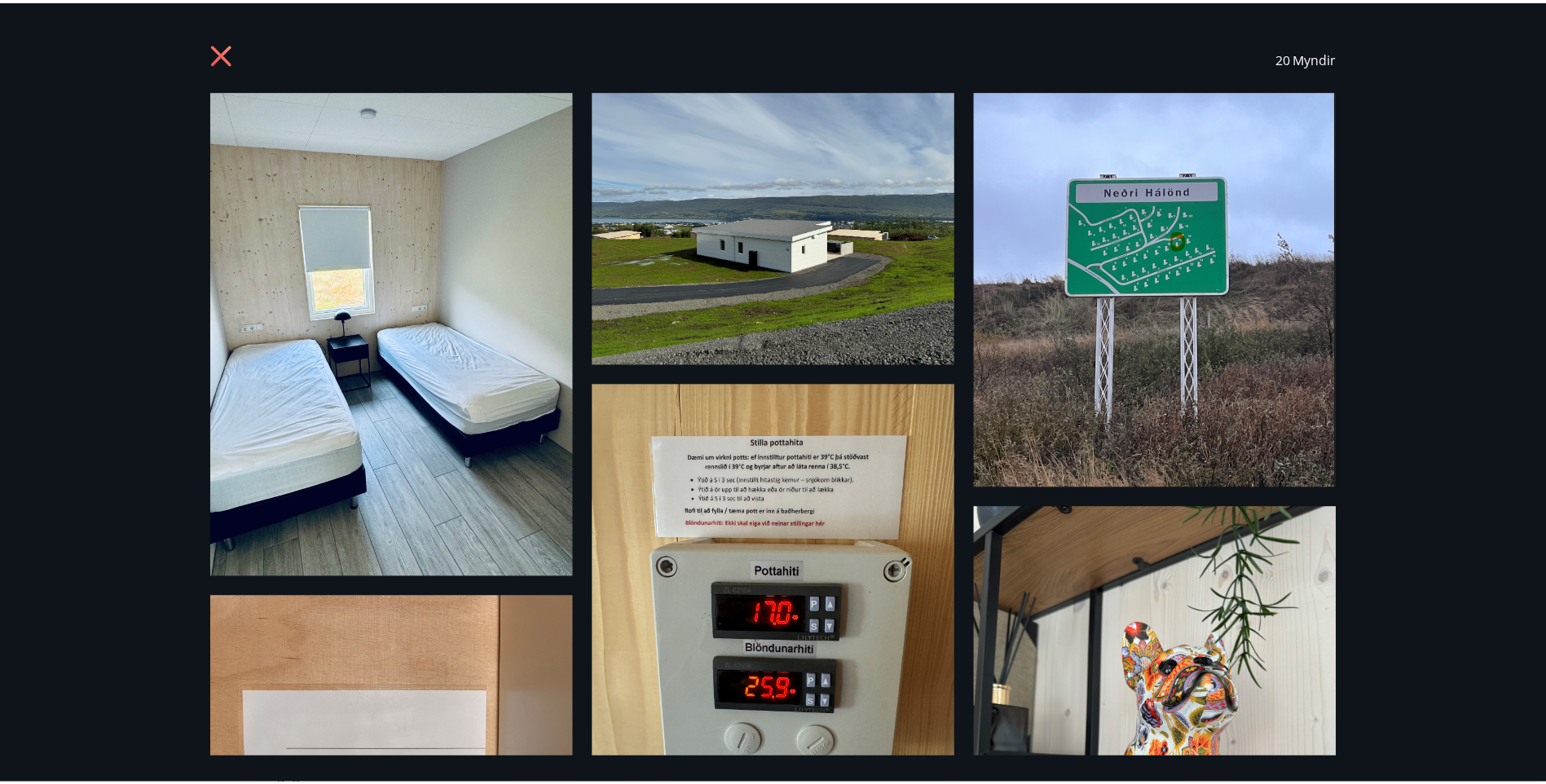
scroll to position [0, 0]
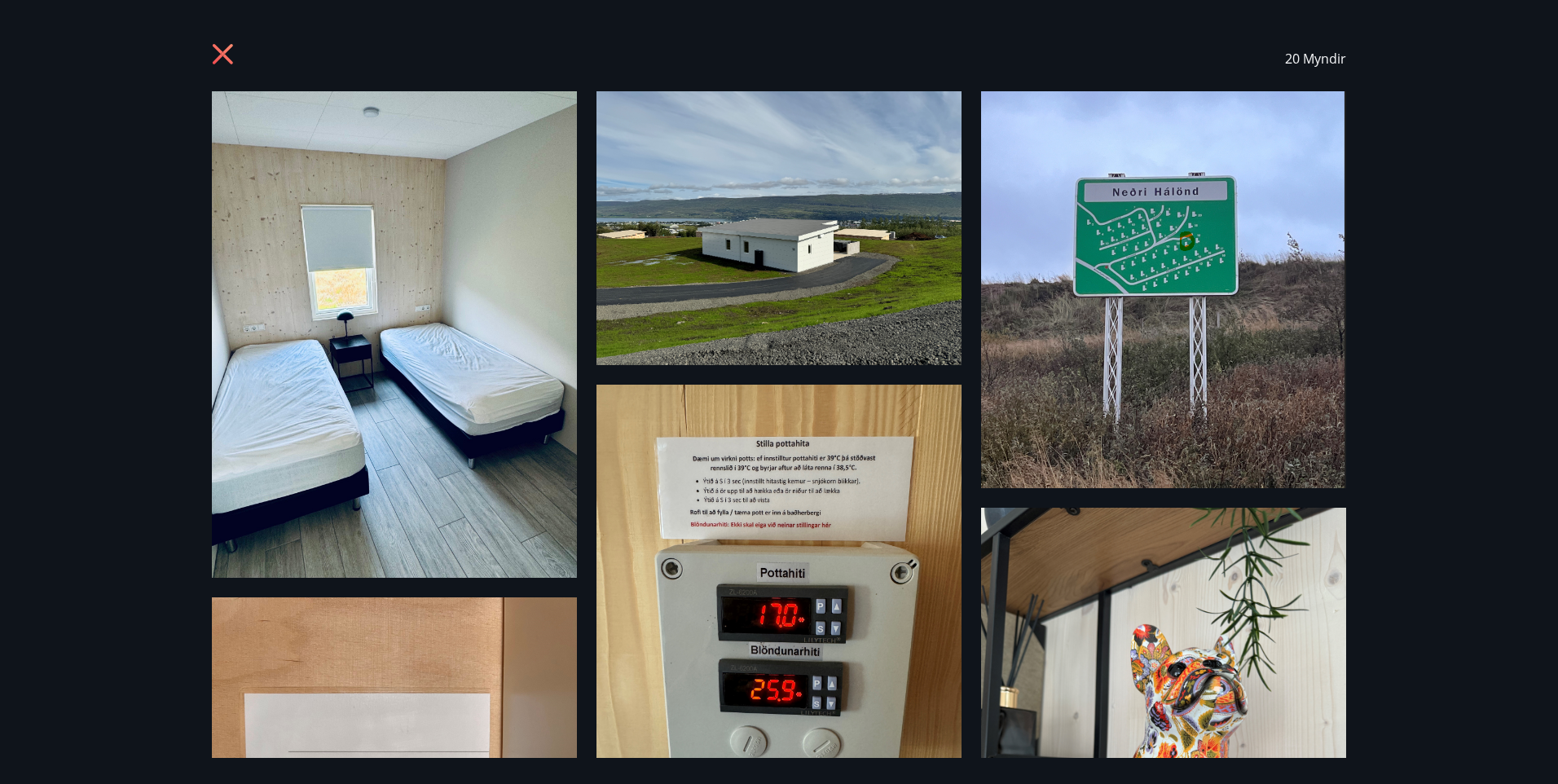
click at [215, 52] on icon at bounding box center [224, 55] width 26 height 26
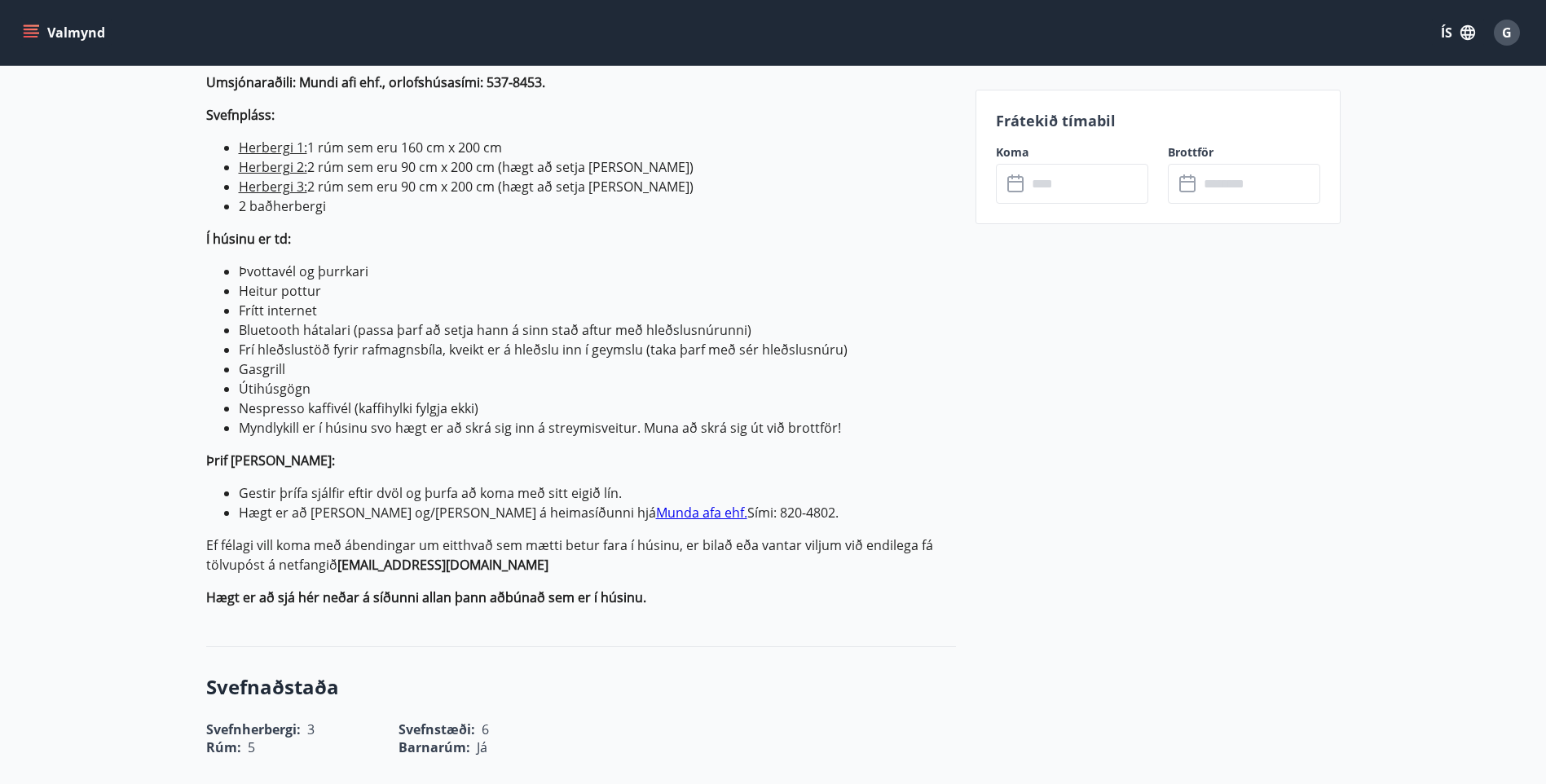
scroll to position [733, 0]
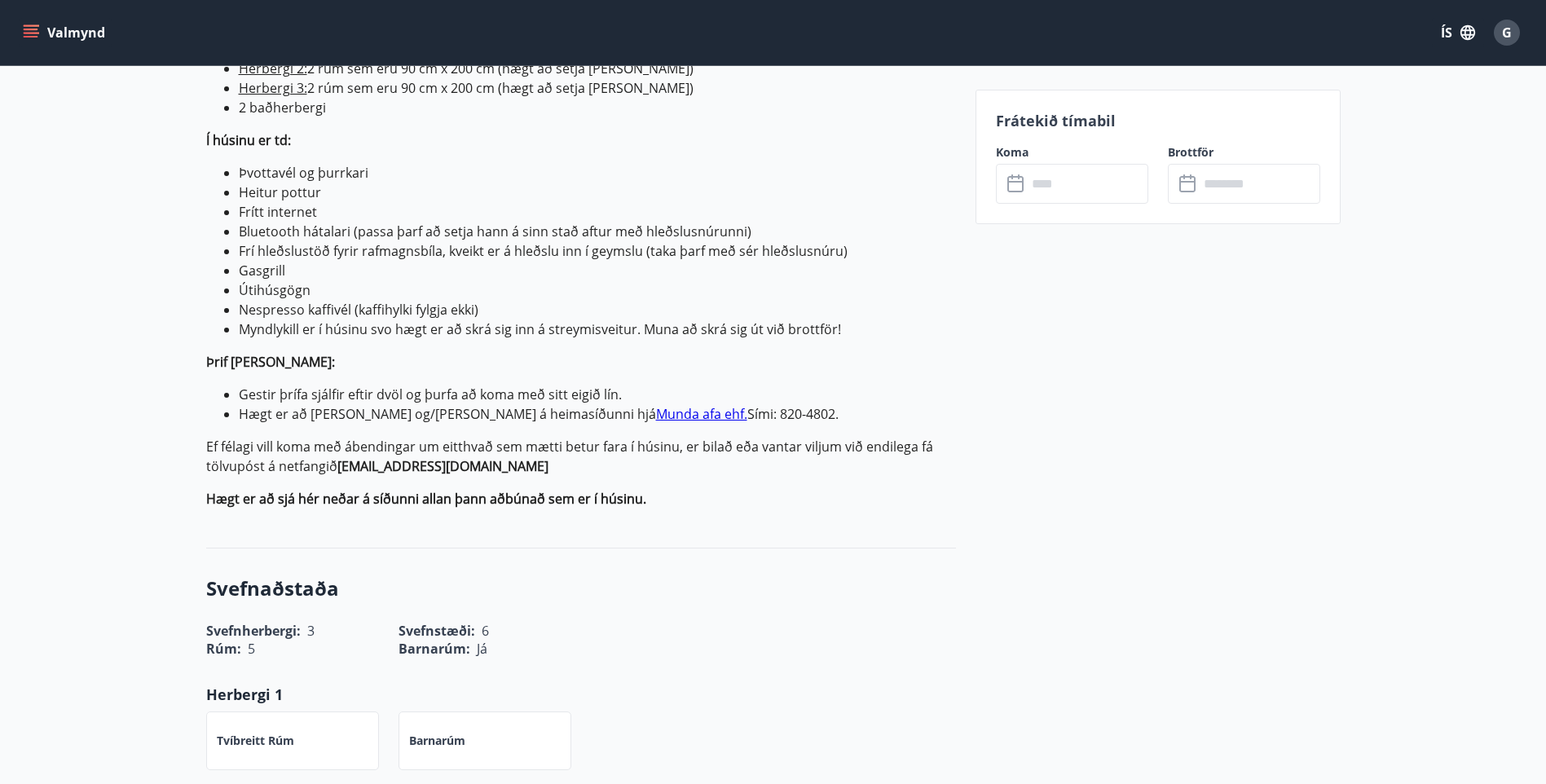
click at [657, 404] on link "Munda afa ehf." at bounding box center [702, 413] width 92 height 18
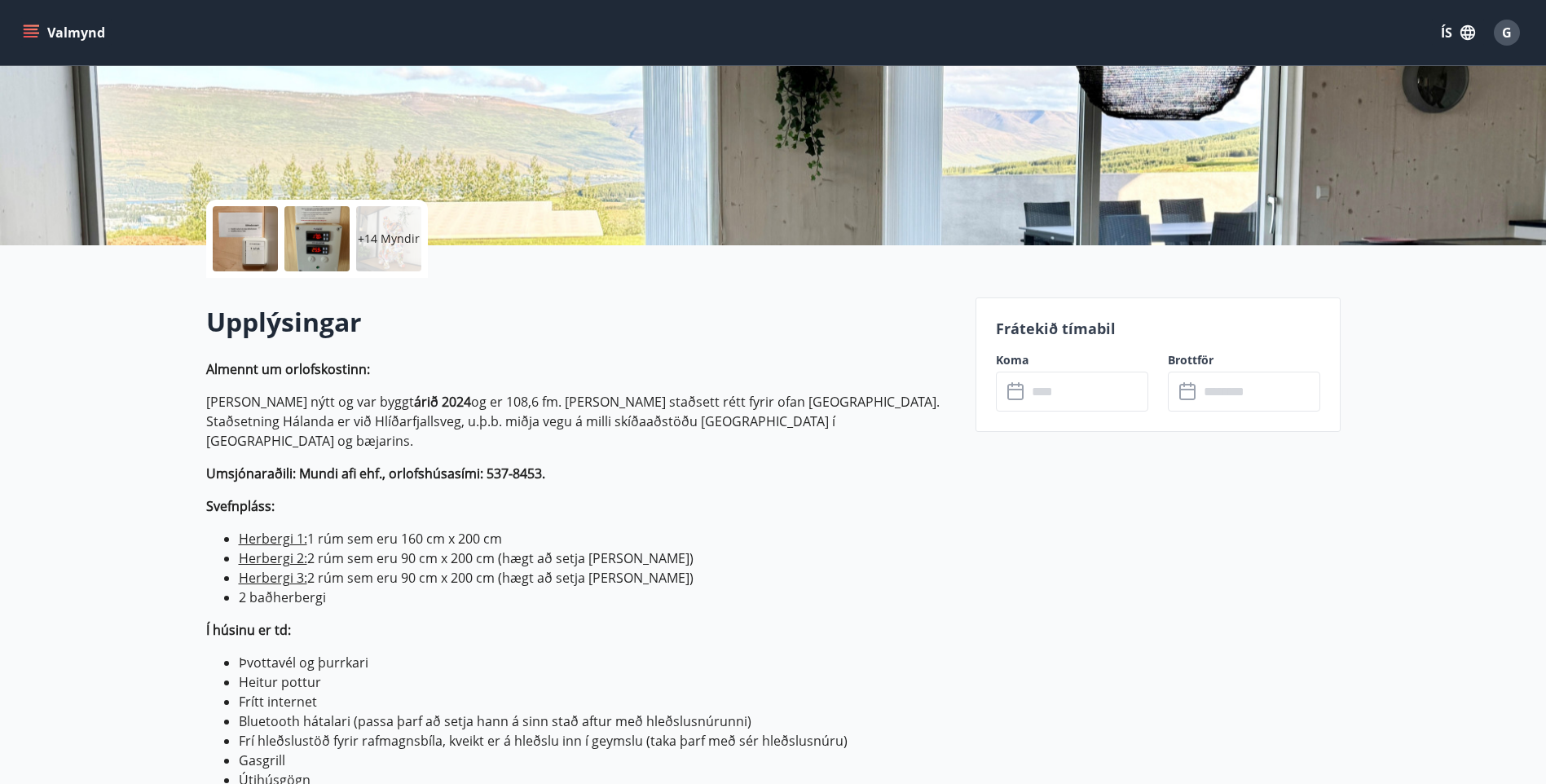
scroll to position [244, 0]
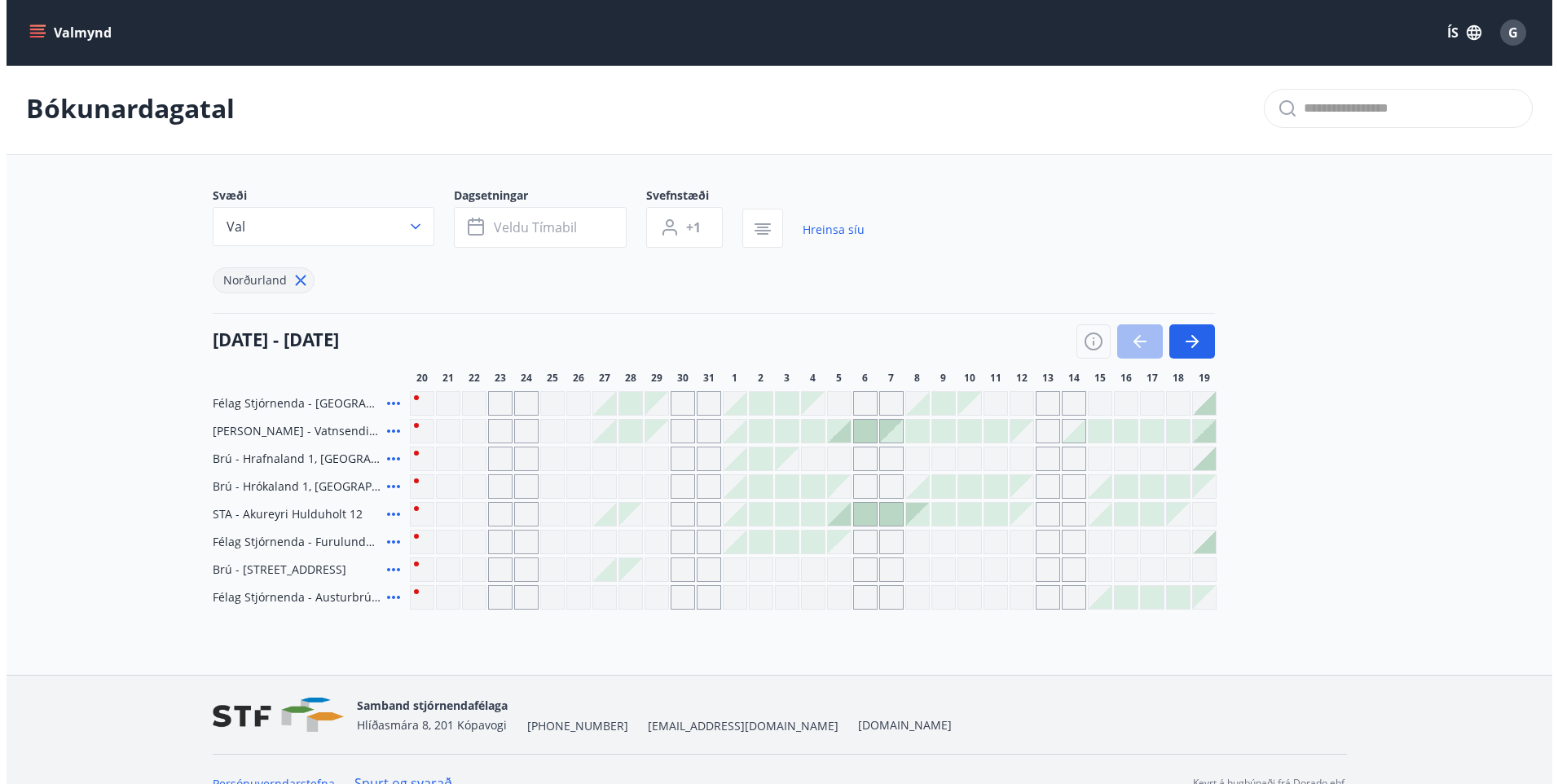
scroll to position [31, 0]
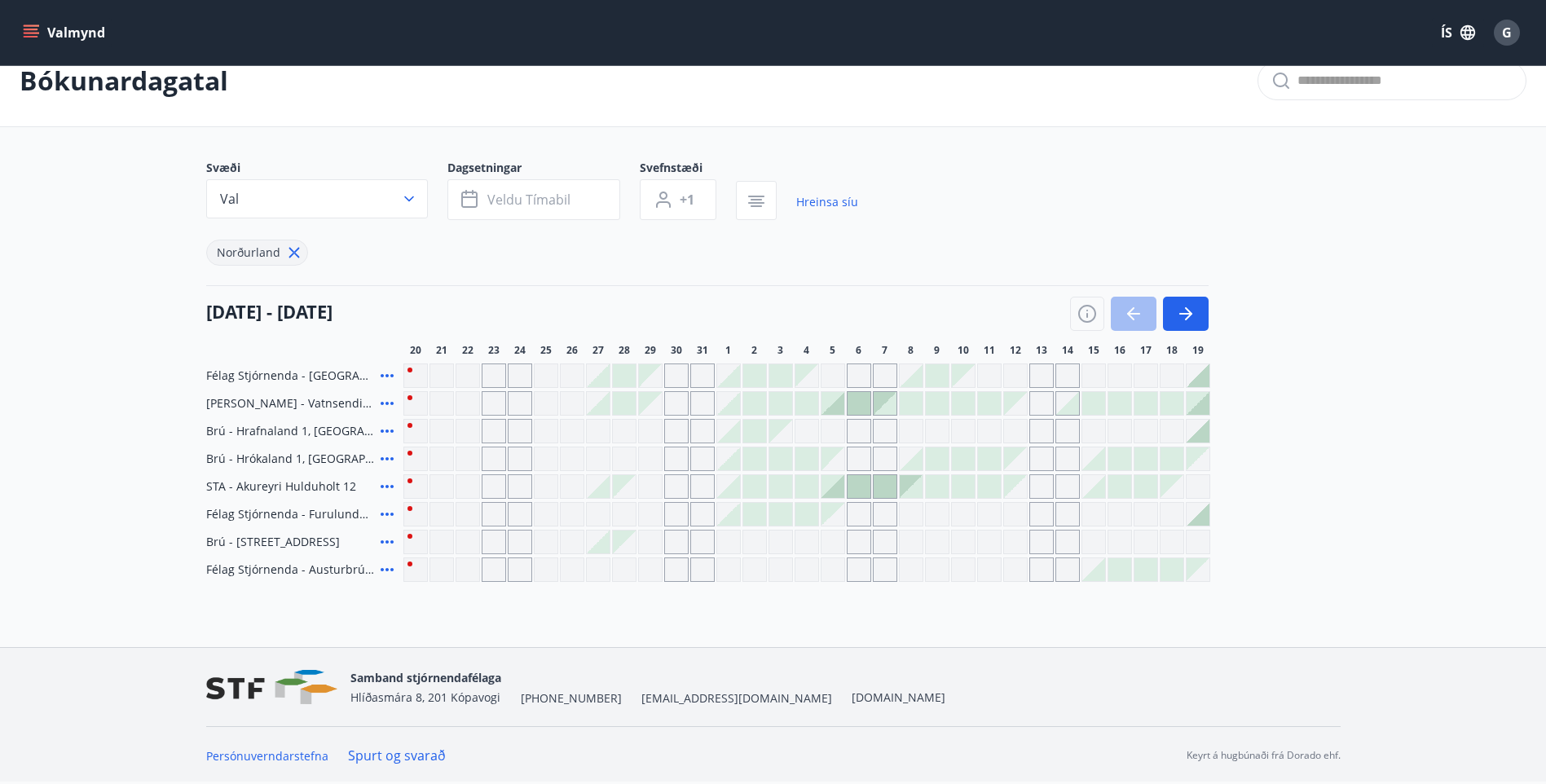
click at [384, 456] on icon at bounding box center [386, 459] width 19 height 19
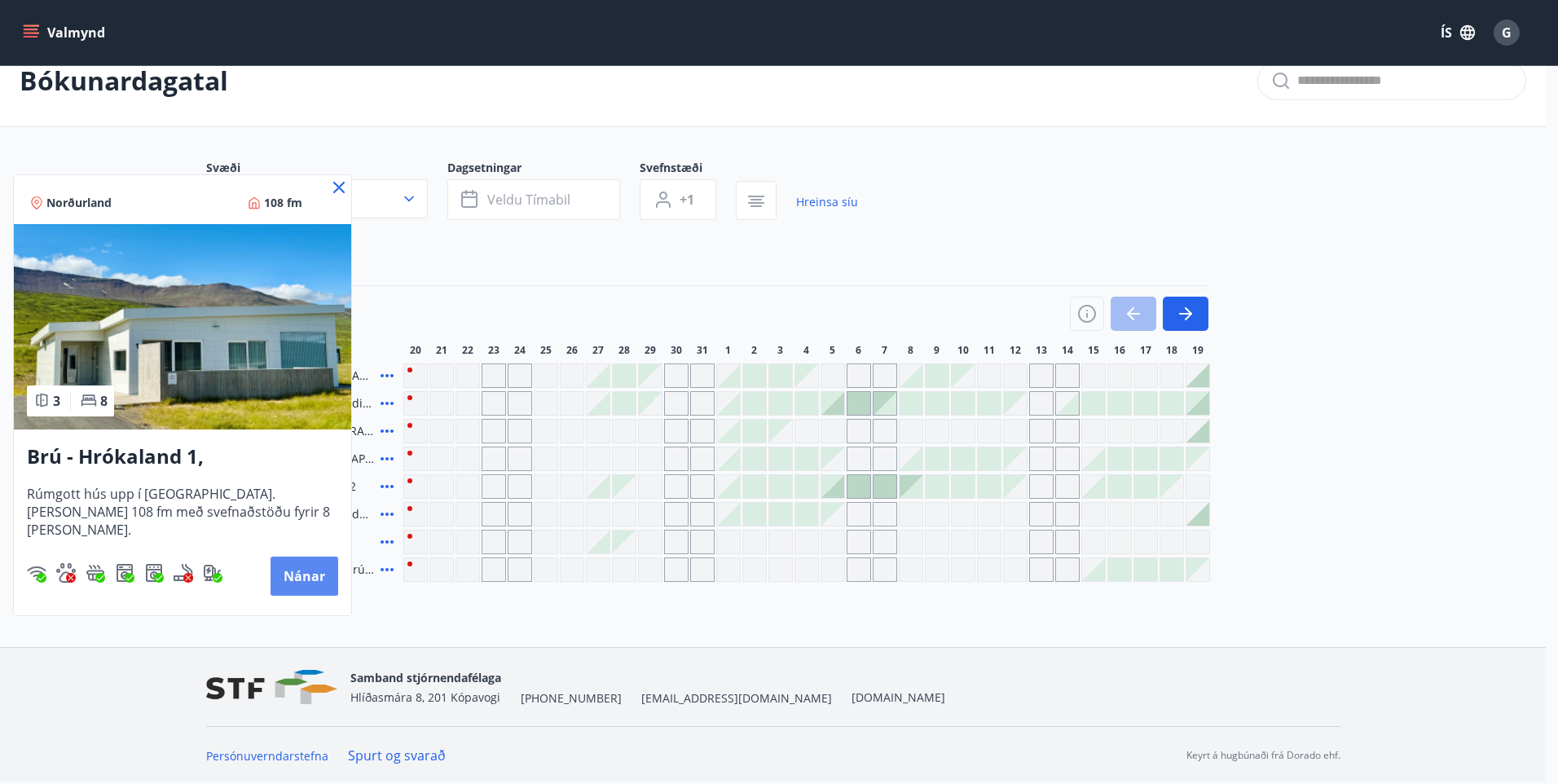
click at [301, 586] on button "Nánar" at bounding box center [304, 575] width 68 height 39
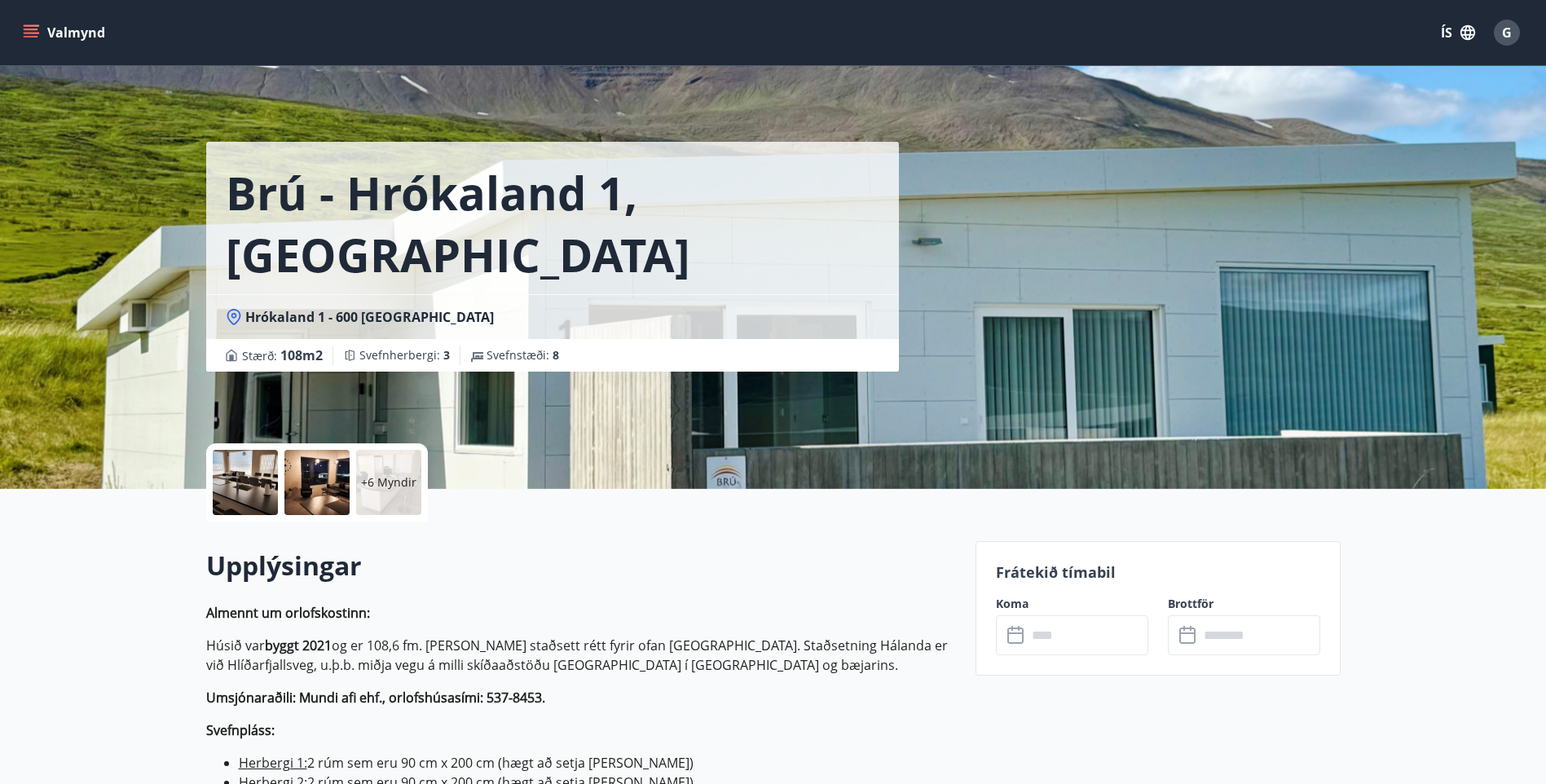
click at [258, 488] on div at bounding box center [245, 482] width 65 height 65
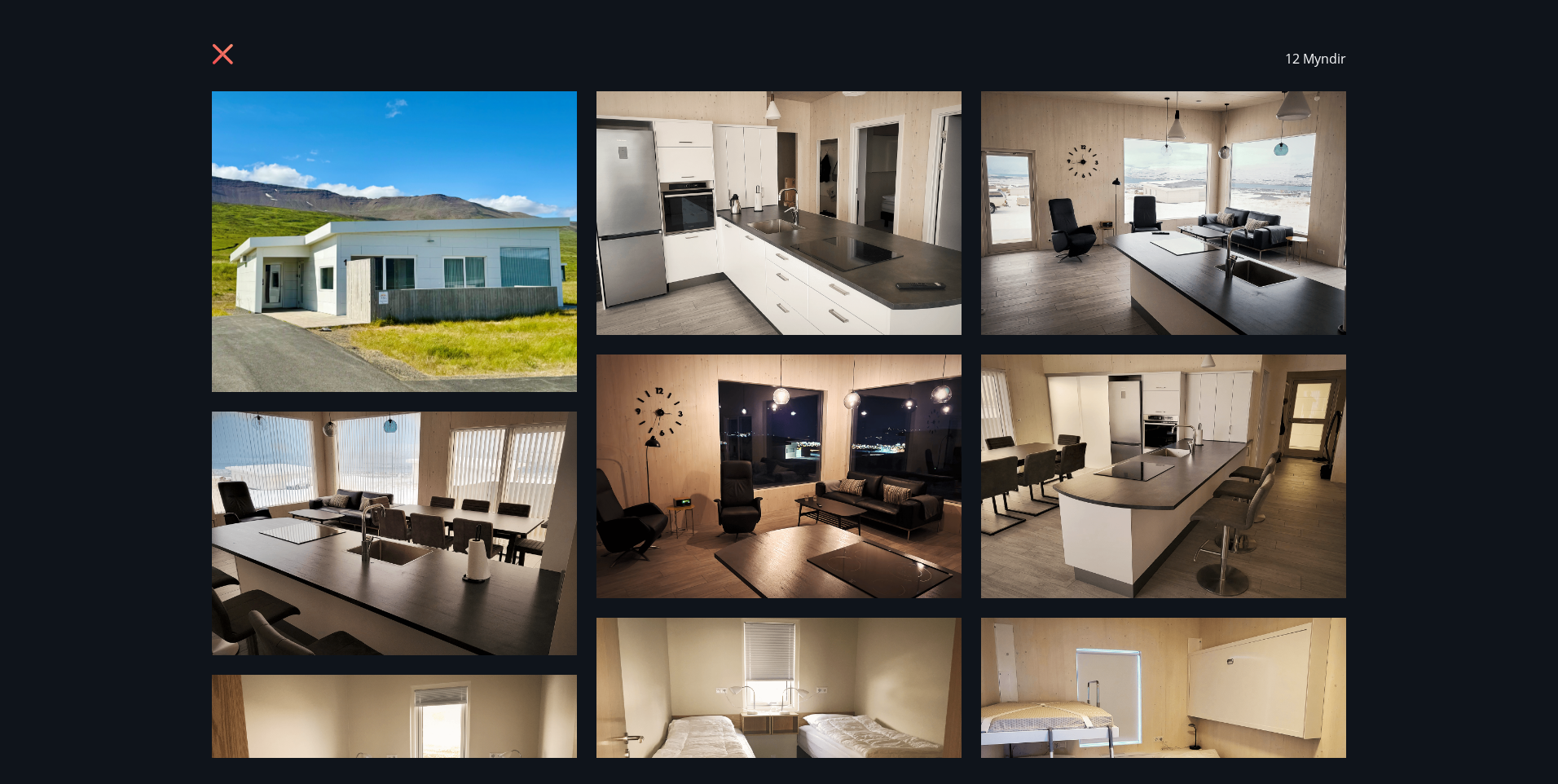
click at [212, 57] on icon at bounding box center [224, 55] width 26 height 26
